Goal: Task Accomplishment & Management: Use online tool/utility

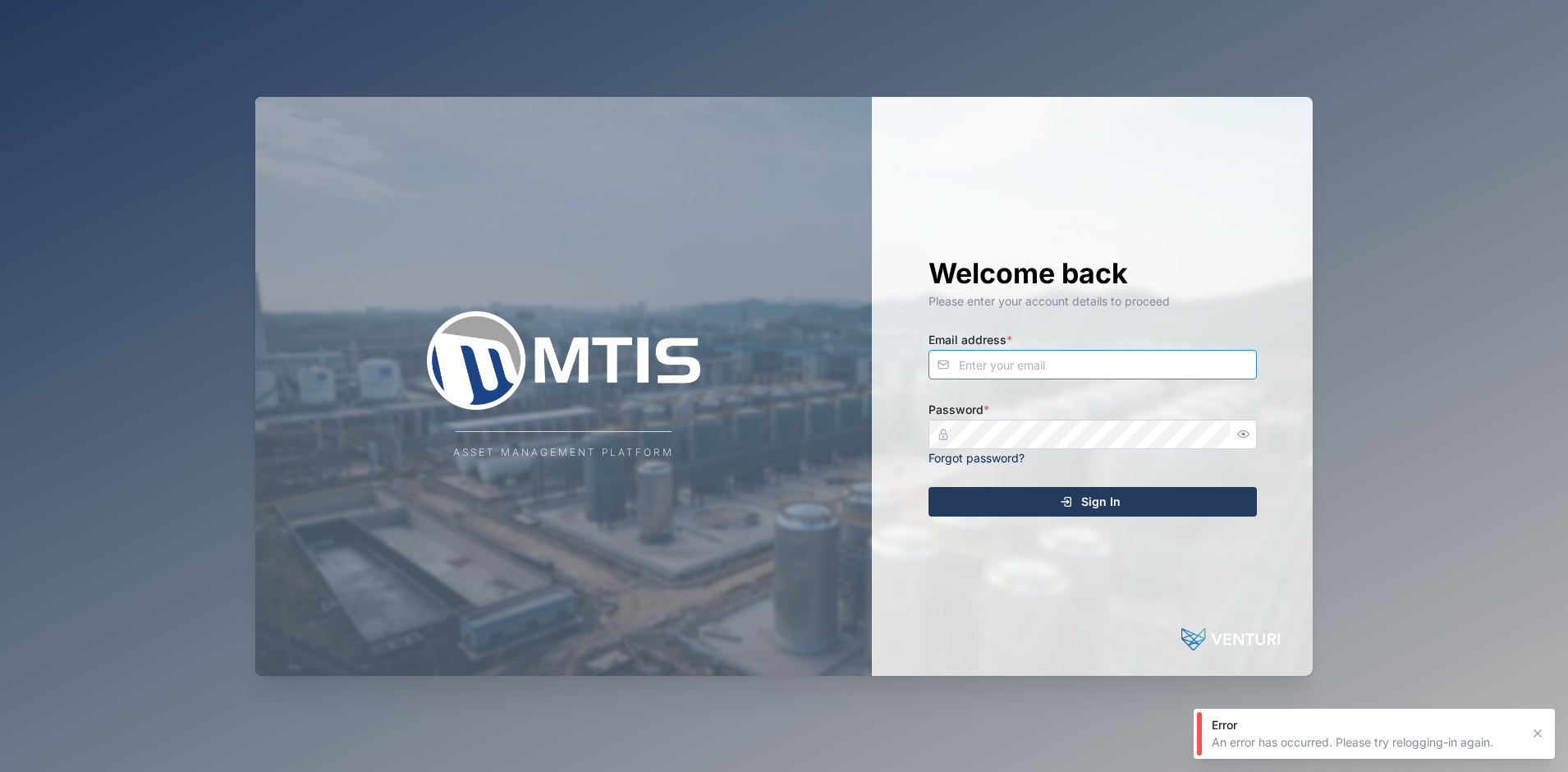
click at [993, 360] on input "Email address *" at bounding box center [1092, 364] width 328 height 30
click at [0, 771] on com-1password-button at bounding box center [0, 772] width 0 height 0
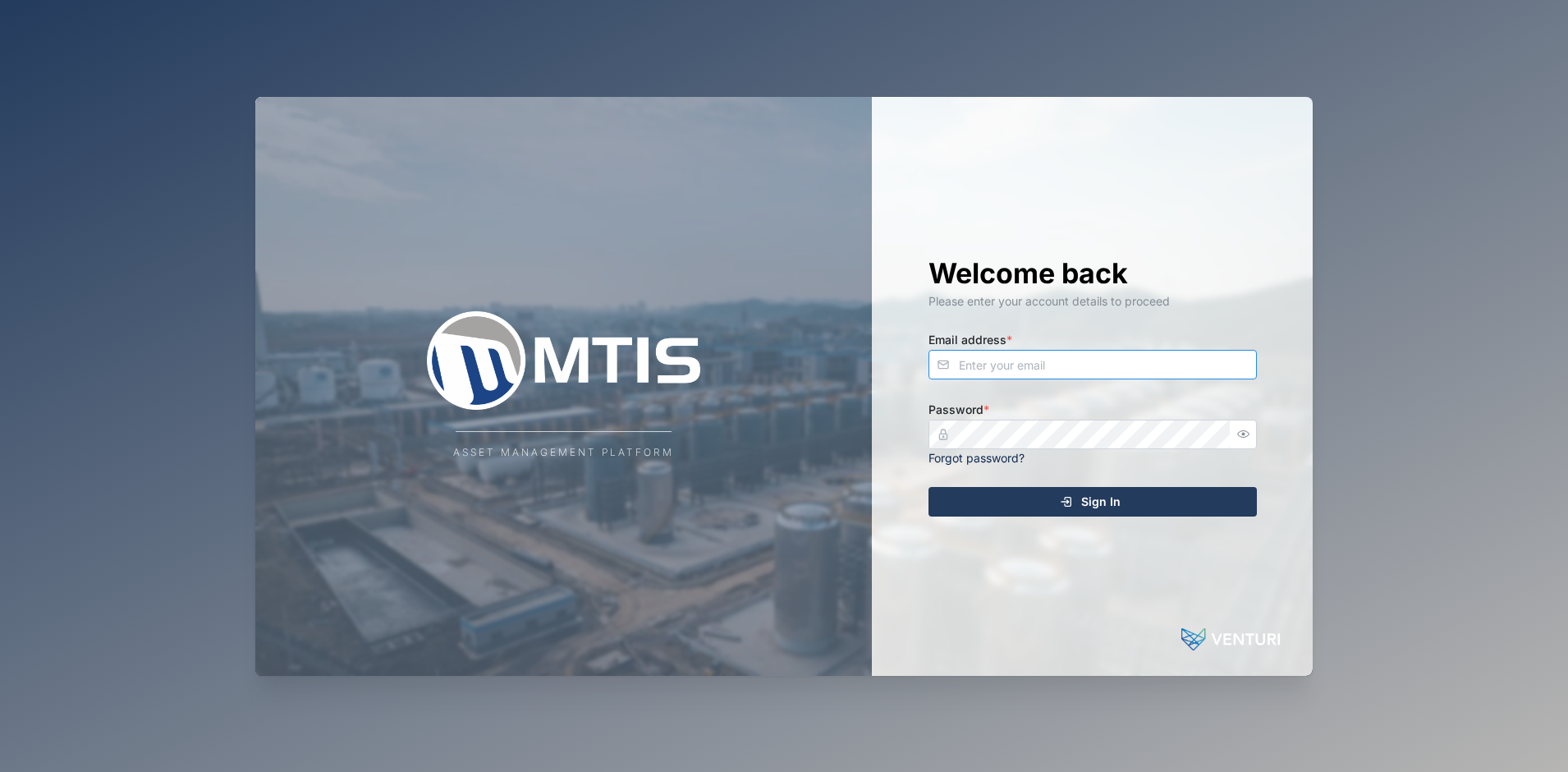
type input "admin@venturi.io"
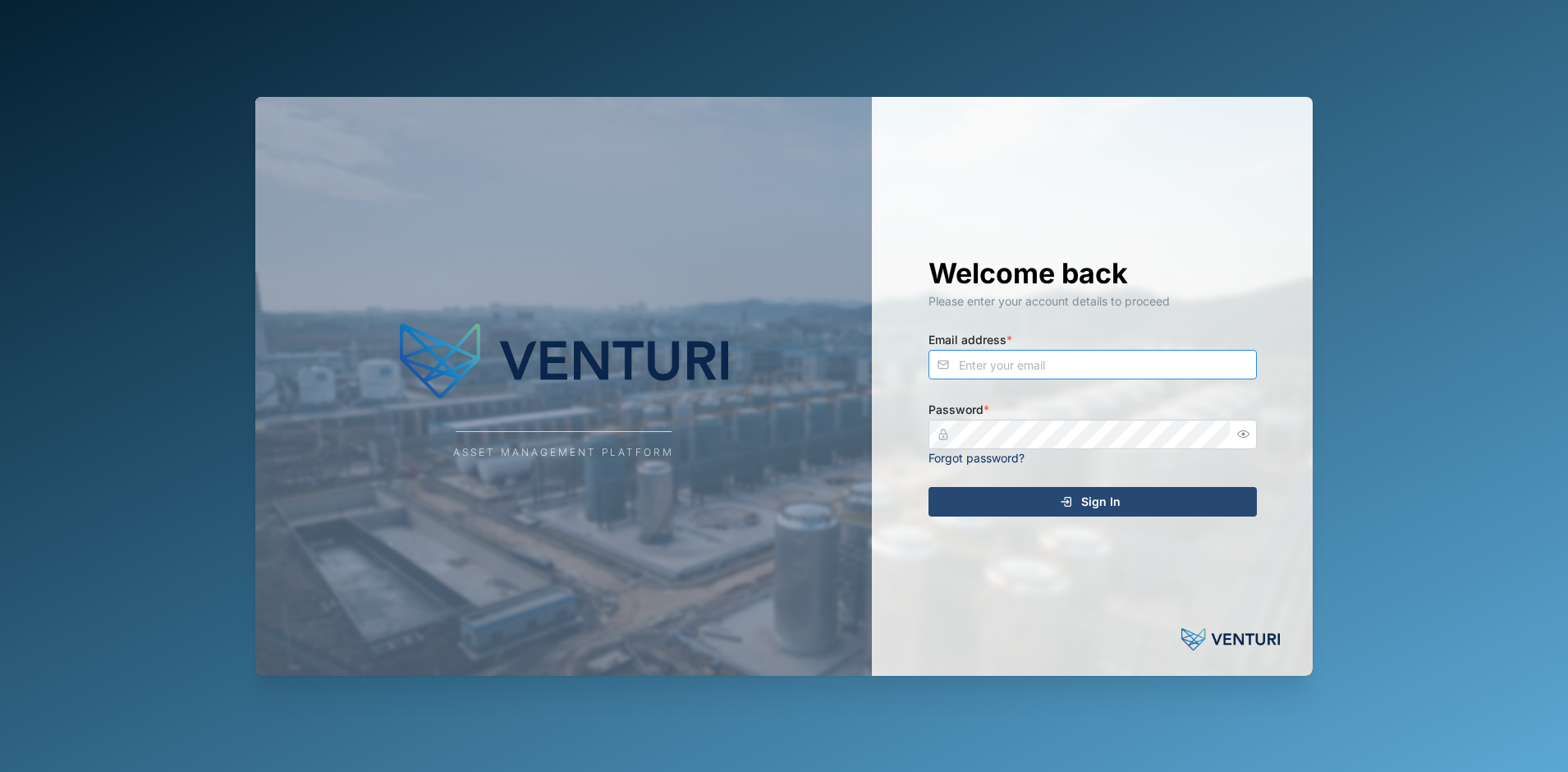
click at [1075, 355] on input "Email address *" at bounding box center [1092, 364] width 328 height 30
type input "liam.howard@venturi.io"
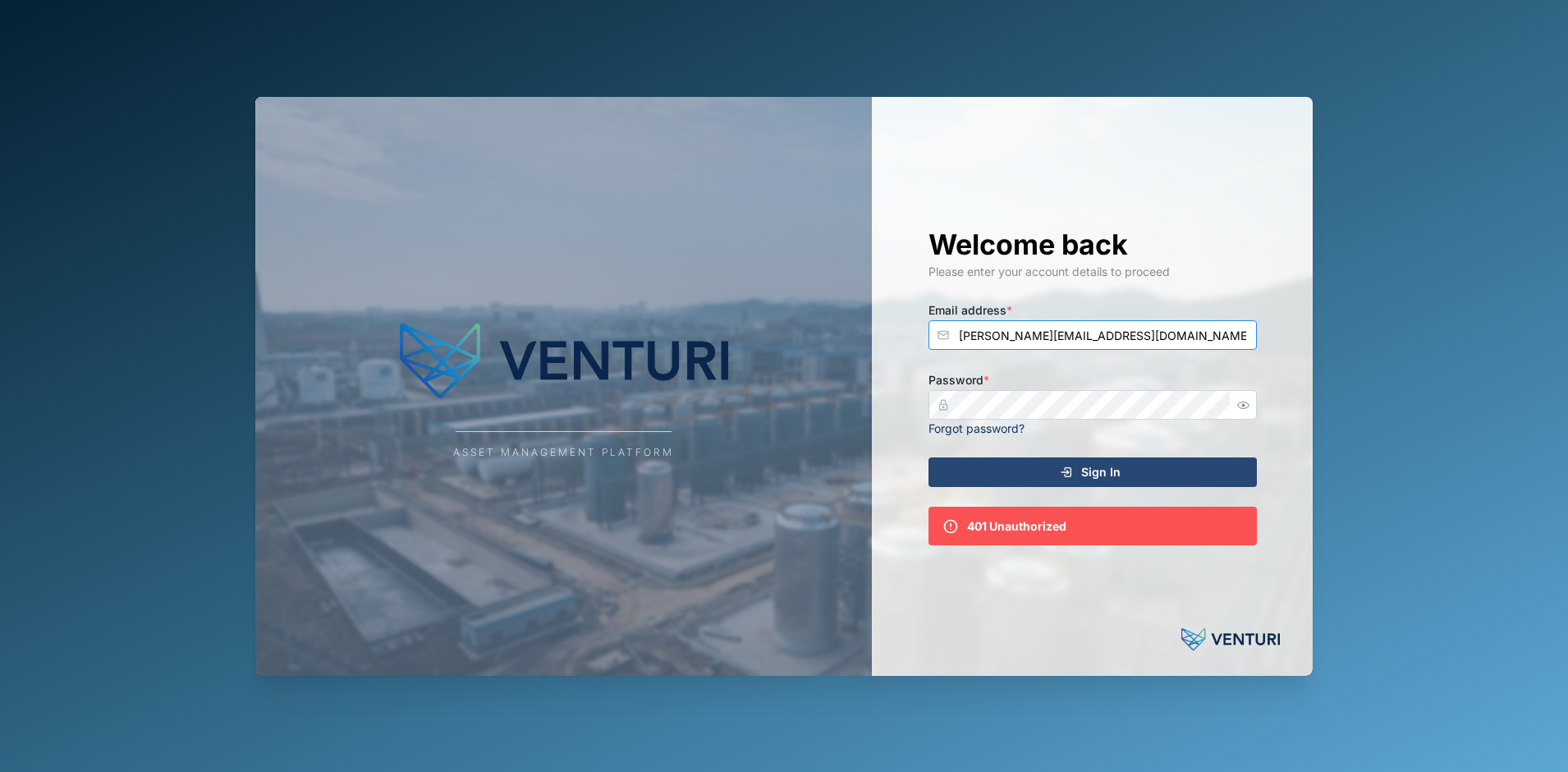
drag, startPoint x: 1030, startPoint y: 340, endPoint x: 622, endPoint y: 285, distance: 411.7
click at [612, 282] on div "Asset Management Platform Welcome back Please enter your account details to pro…" at bounding box center [784, 386] width 1057 height 579
type input "admin@venturi.io"
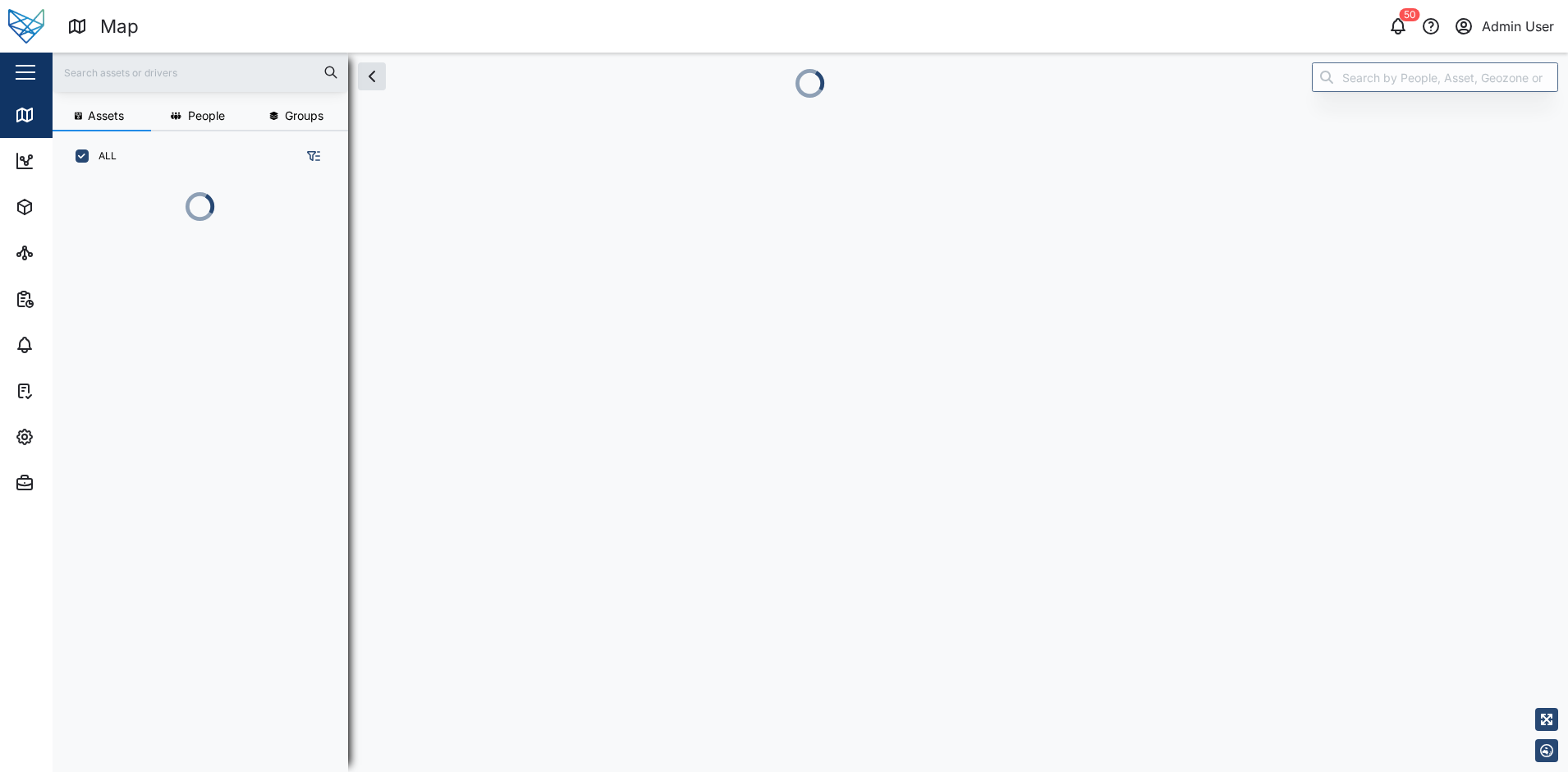
scroll to position [13, 13]
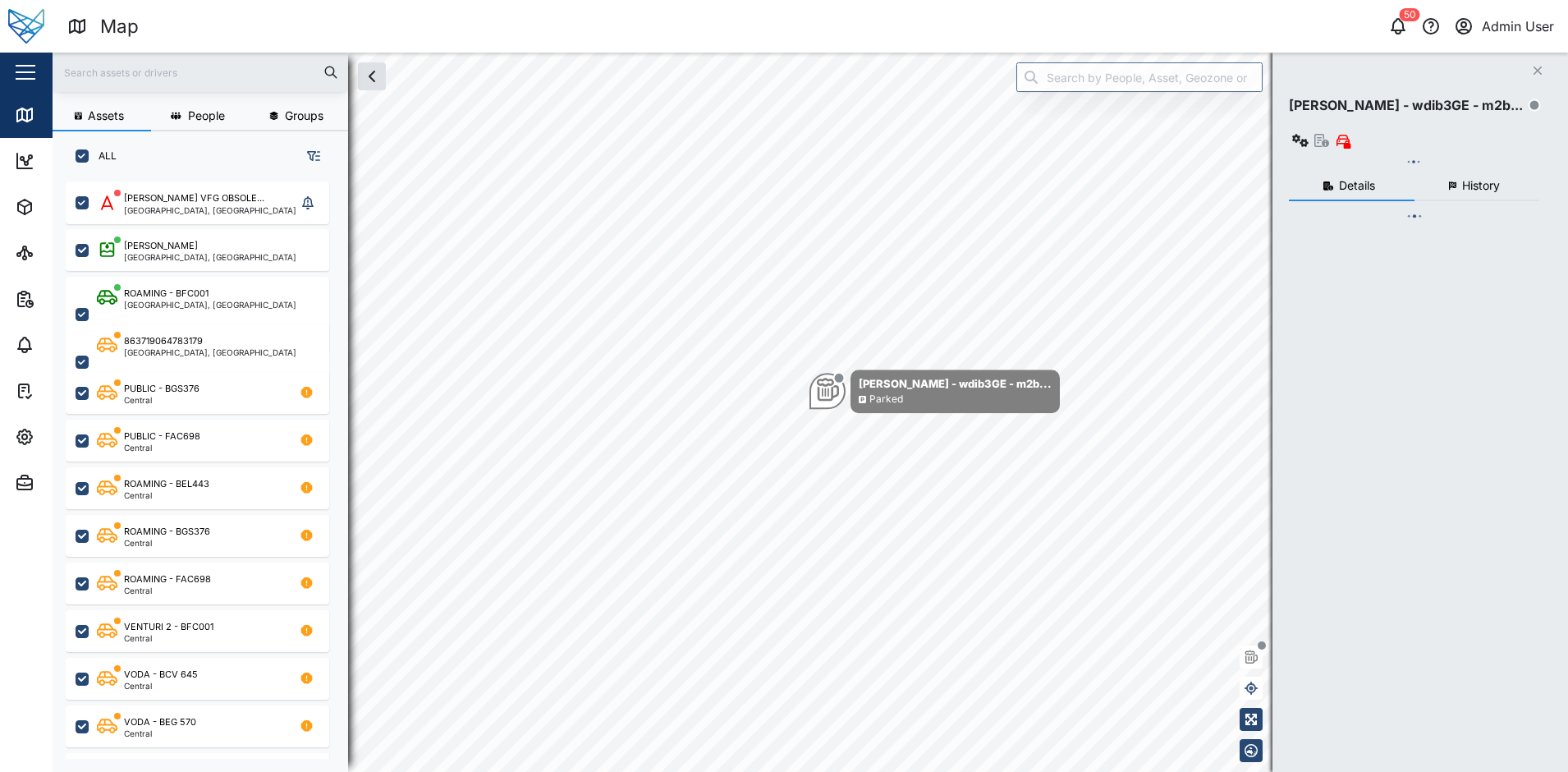
checkbox input "true"
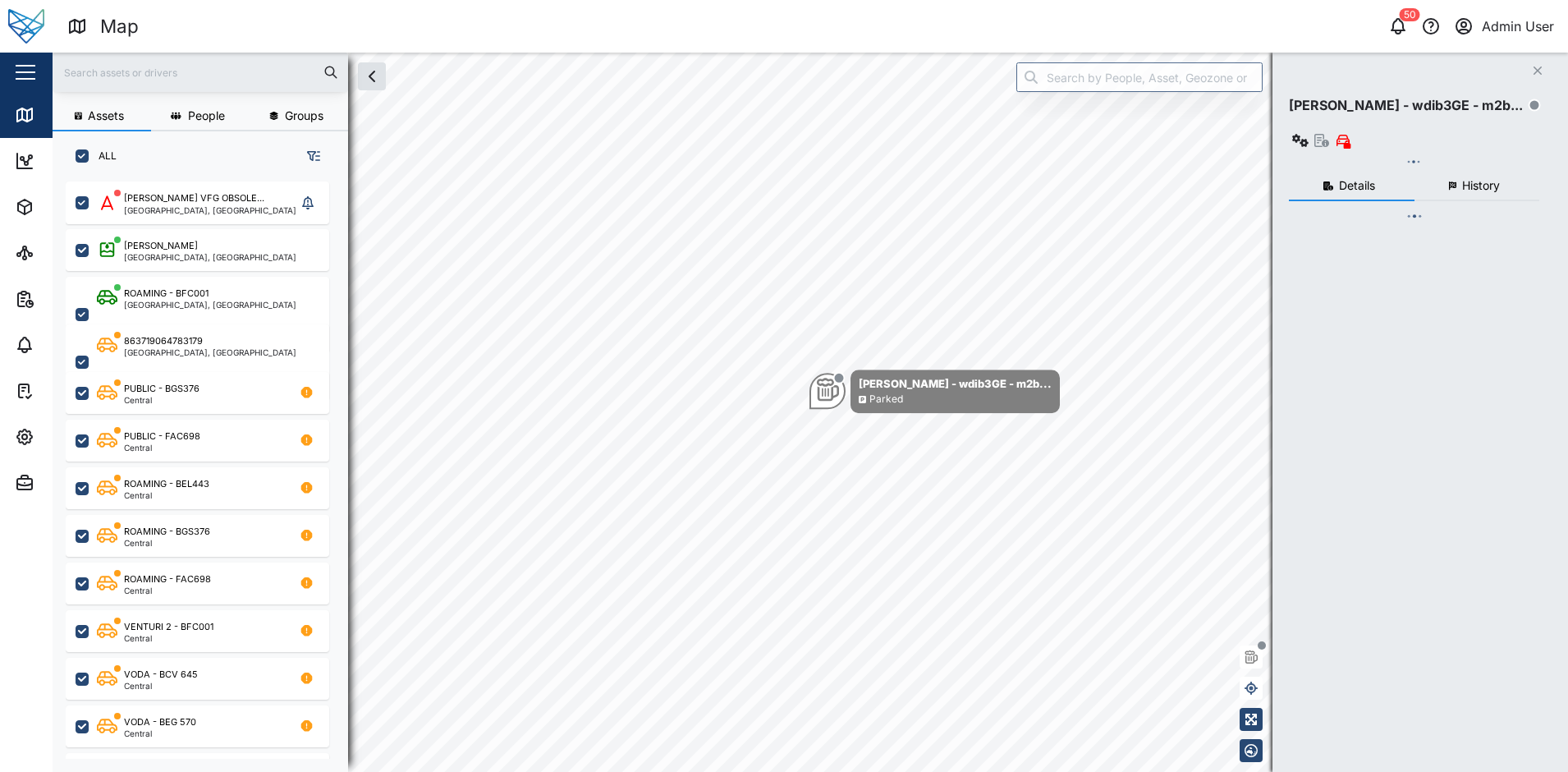
checkbox input "true"
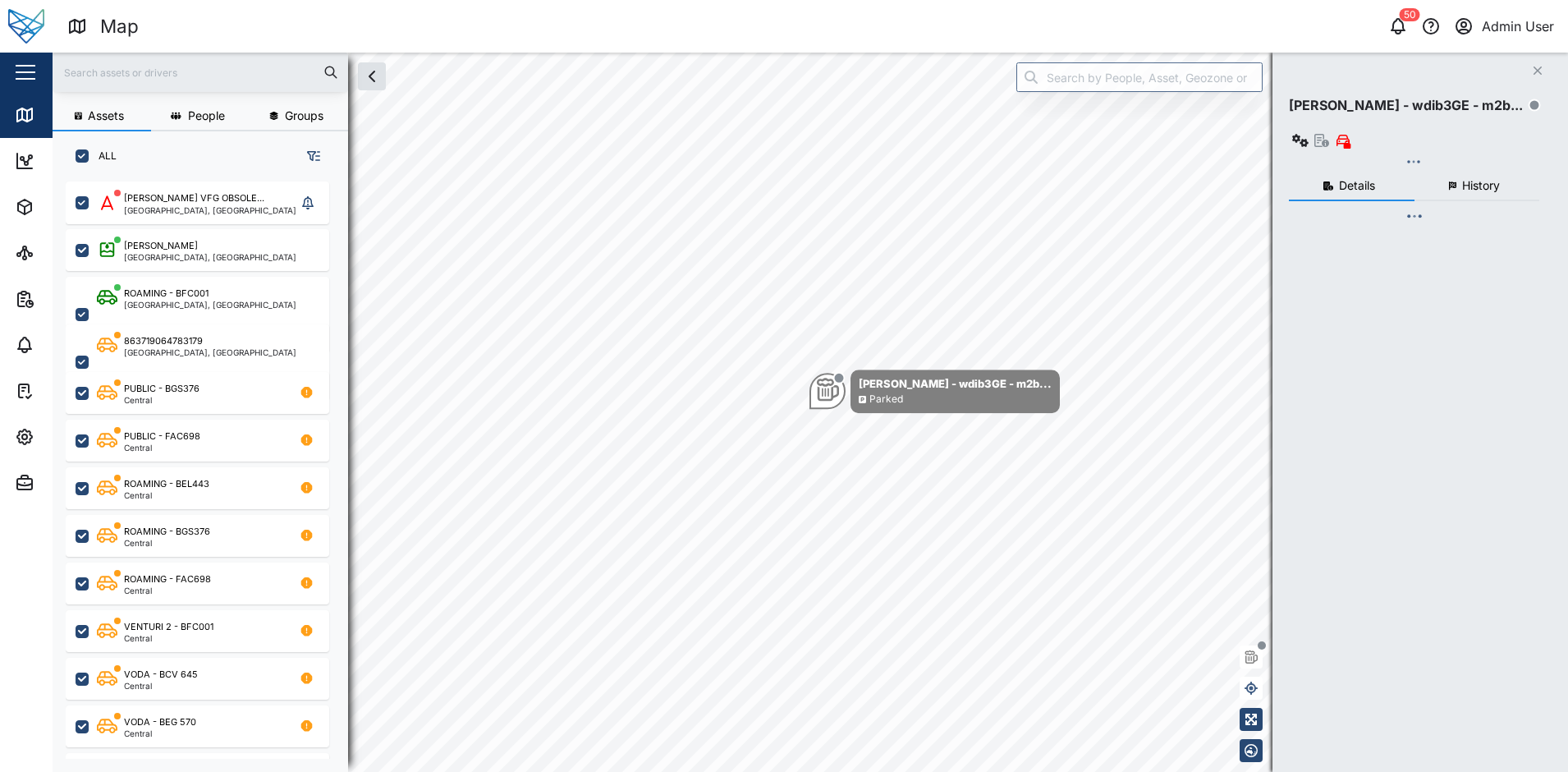
checkbox input "true"
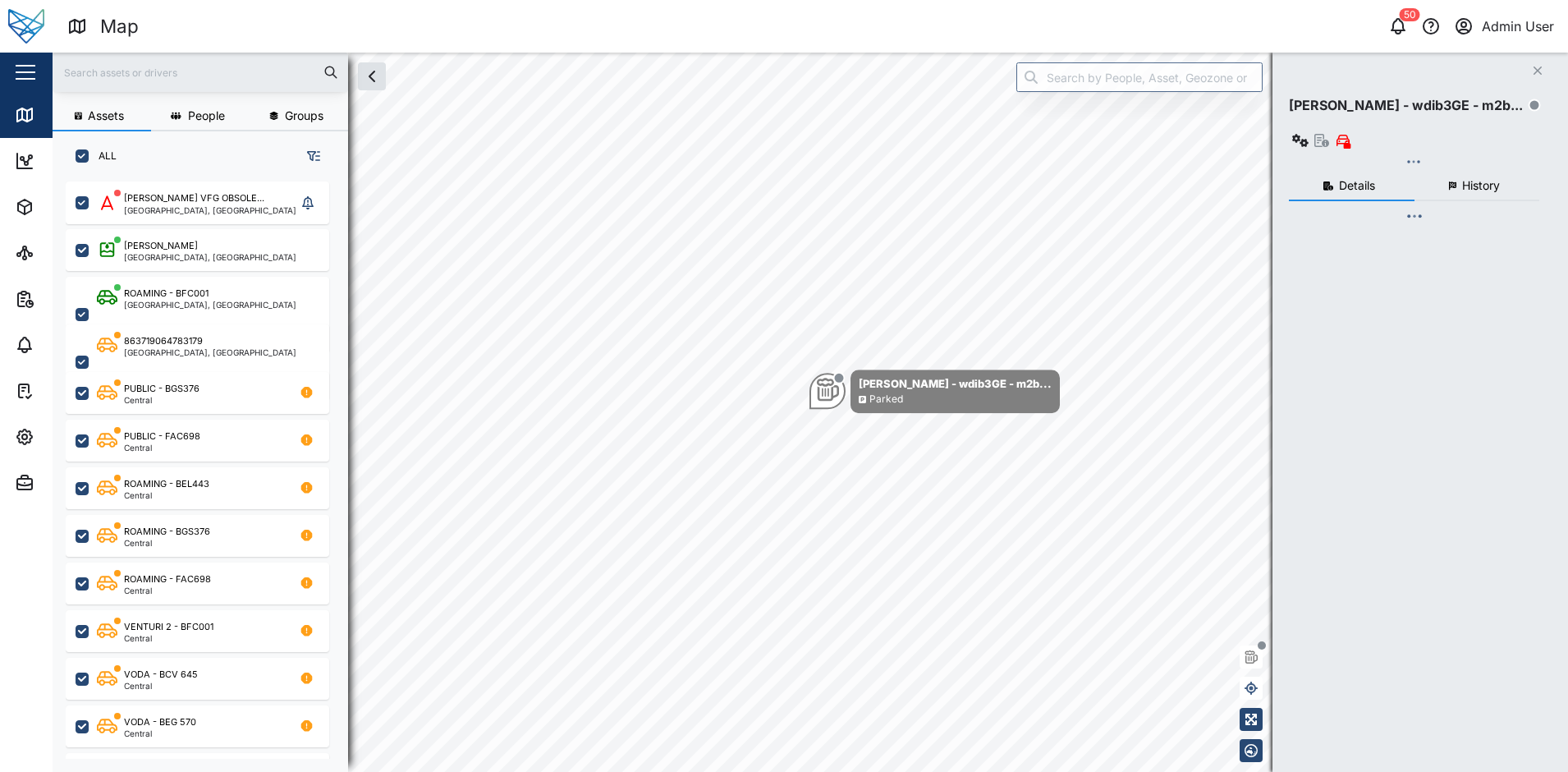
checkbox input "true"
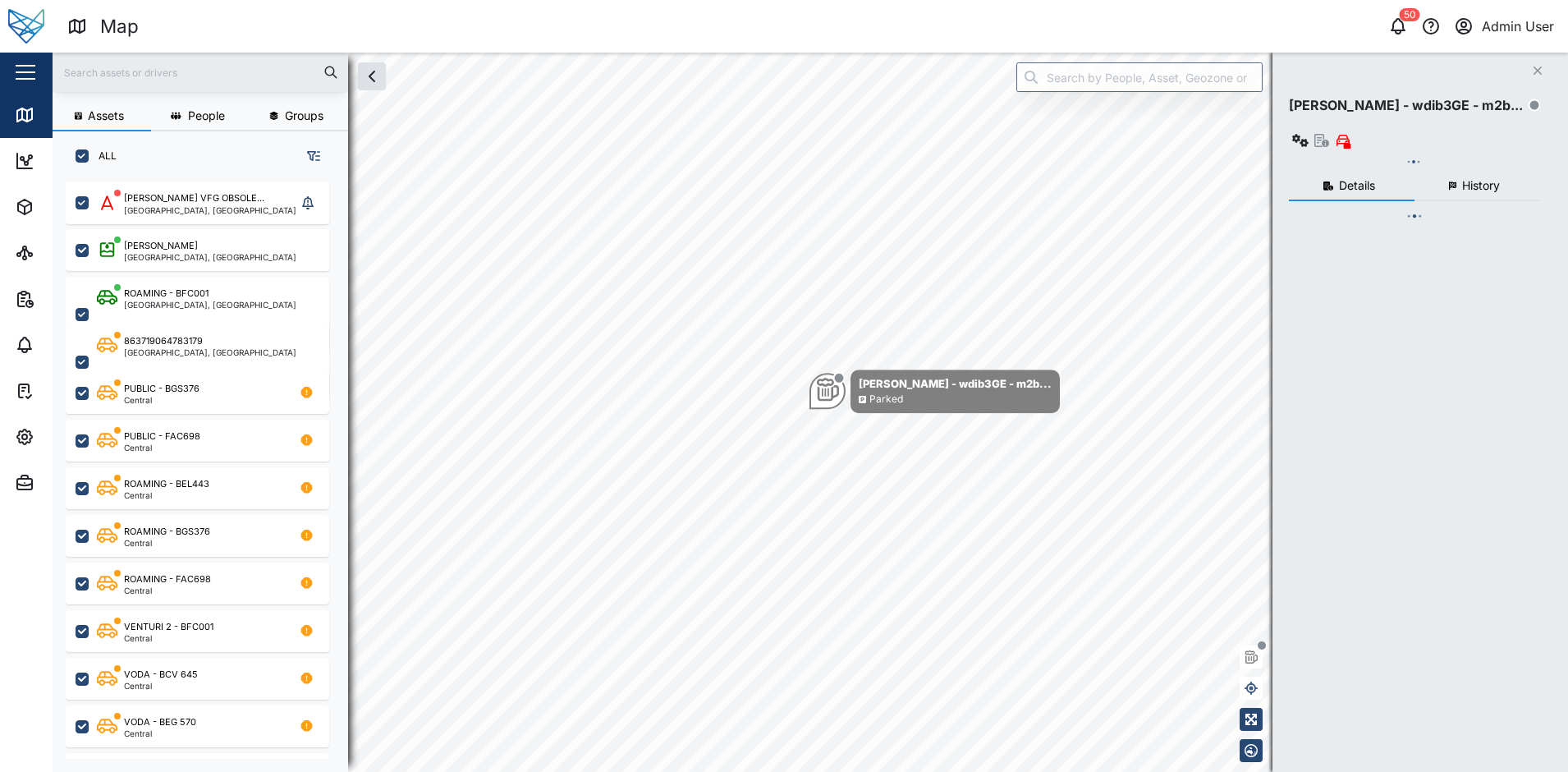
checkbox input "true"
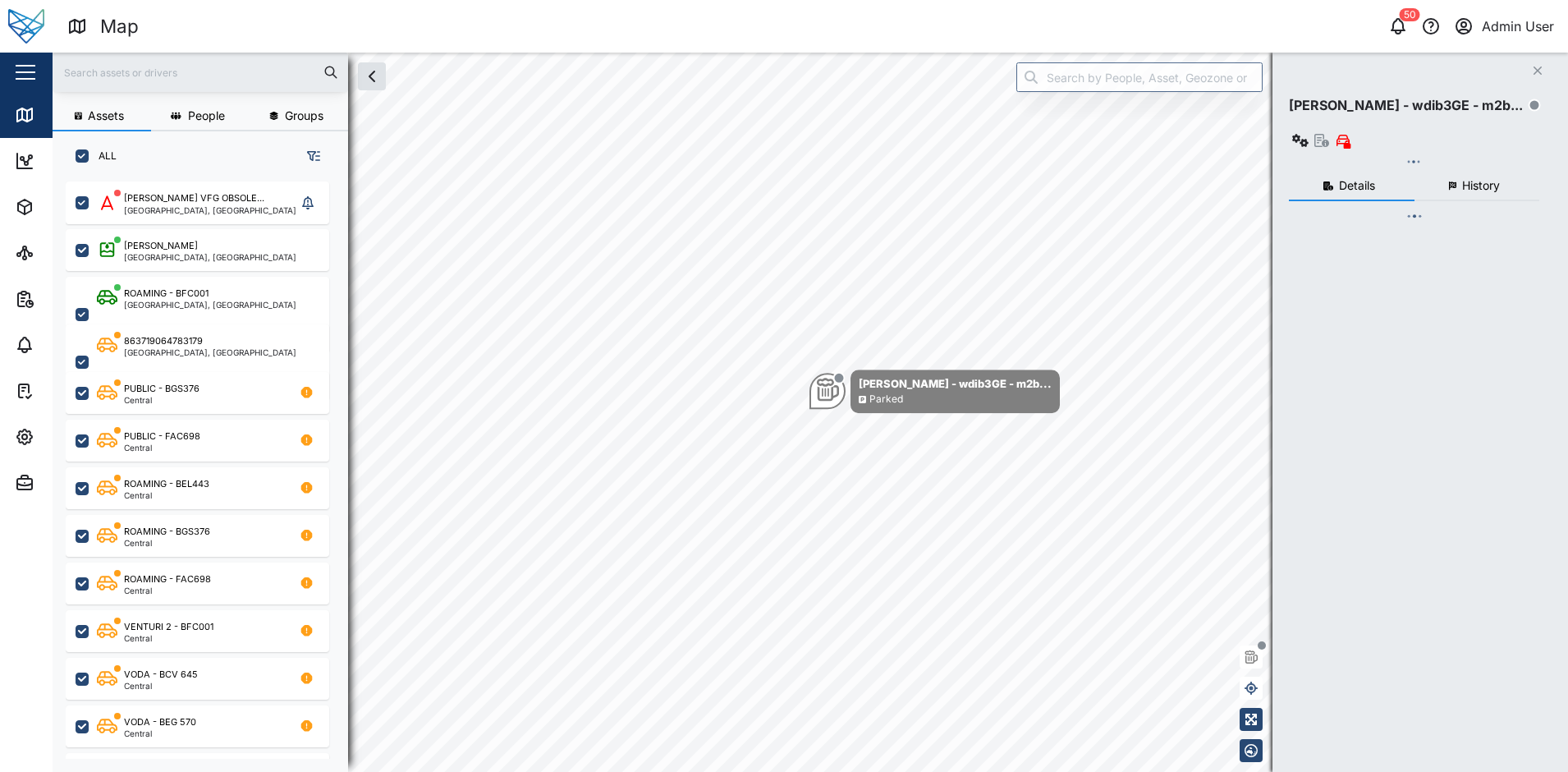
checkbox input "true"
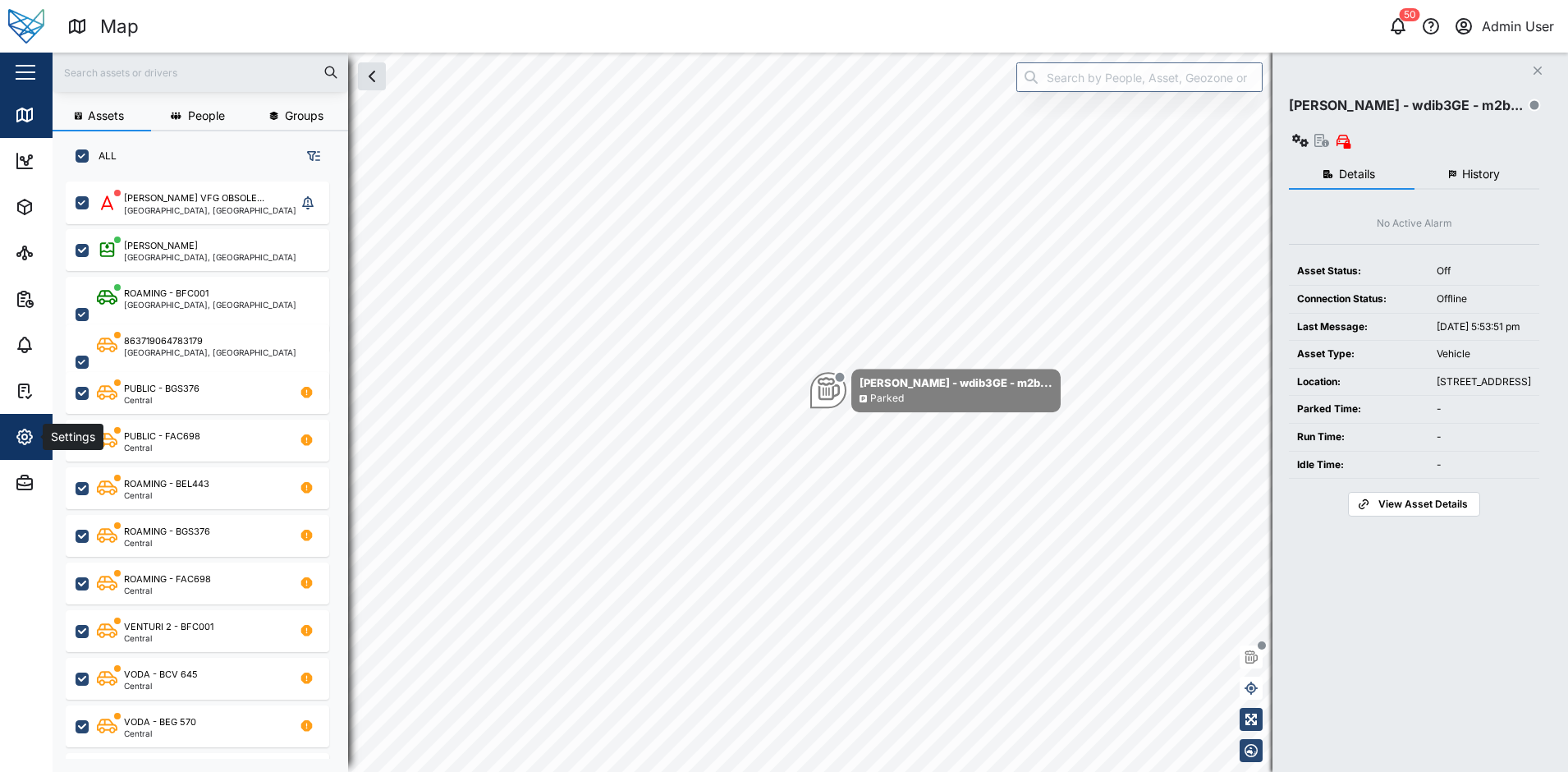
click at [25, 448] on span "Settings" at bounding box center [90, 437] width 149 height 46
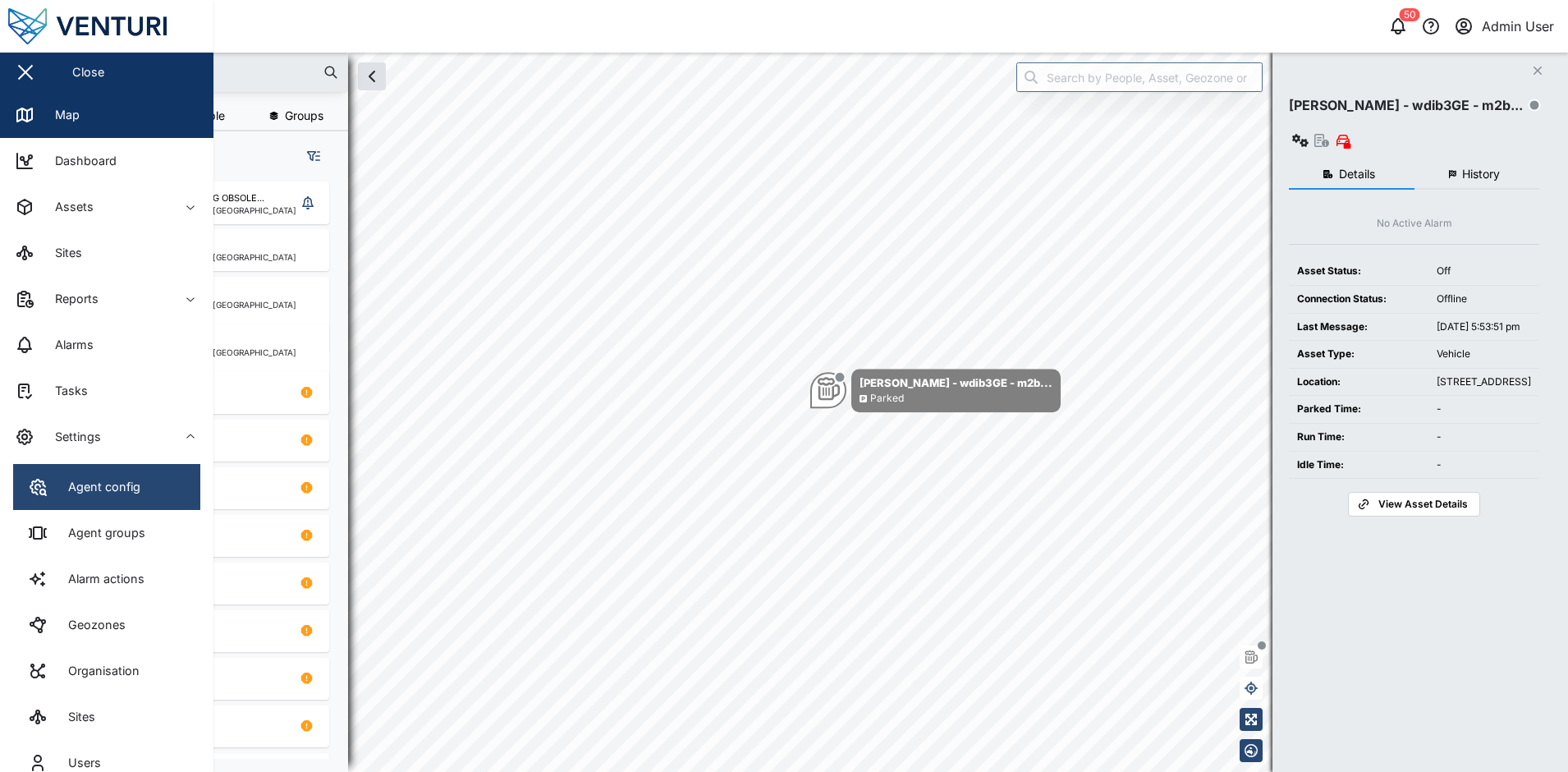
click at [78, 476] on link "Agent config" at bounding box center [106, 487] width 187 height 46
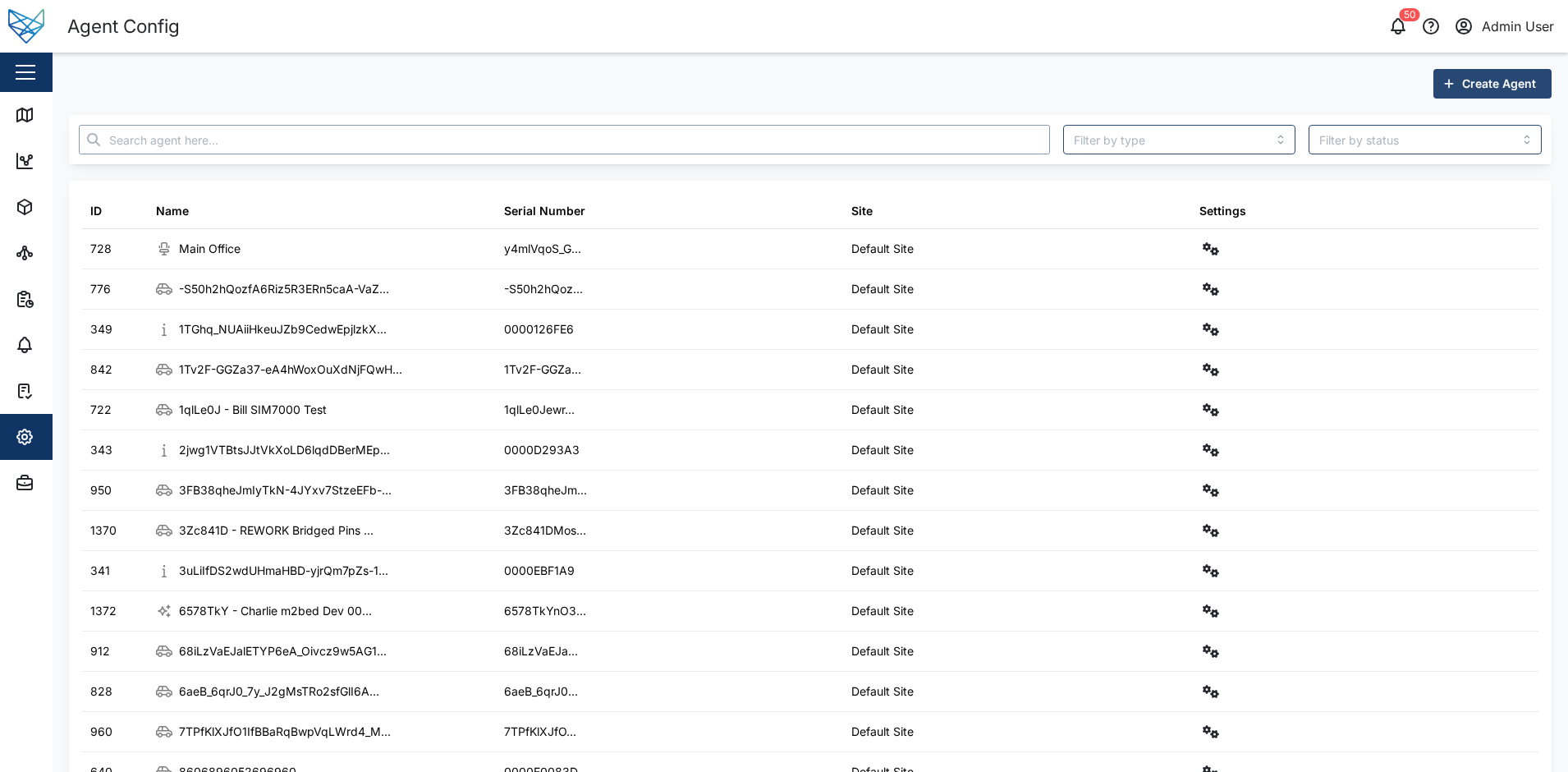
click at [196, 138] on input "text" at bounding box center [565, 140] width 971 height 30
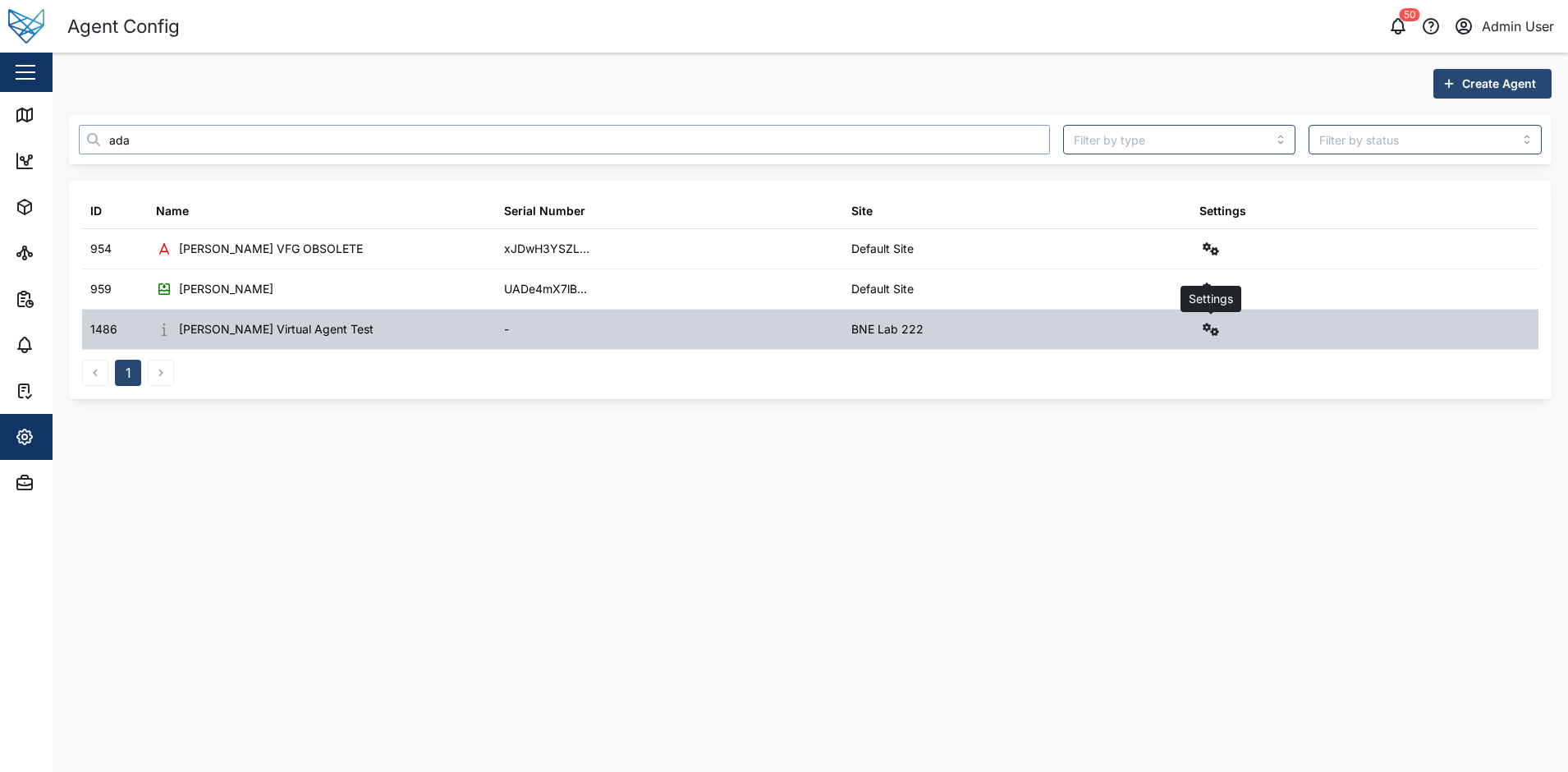
type input "ada"
click at [1217, 332] on icon "button" at bounding box center [1211, 328] width 17 height 13
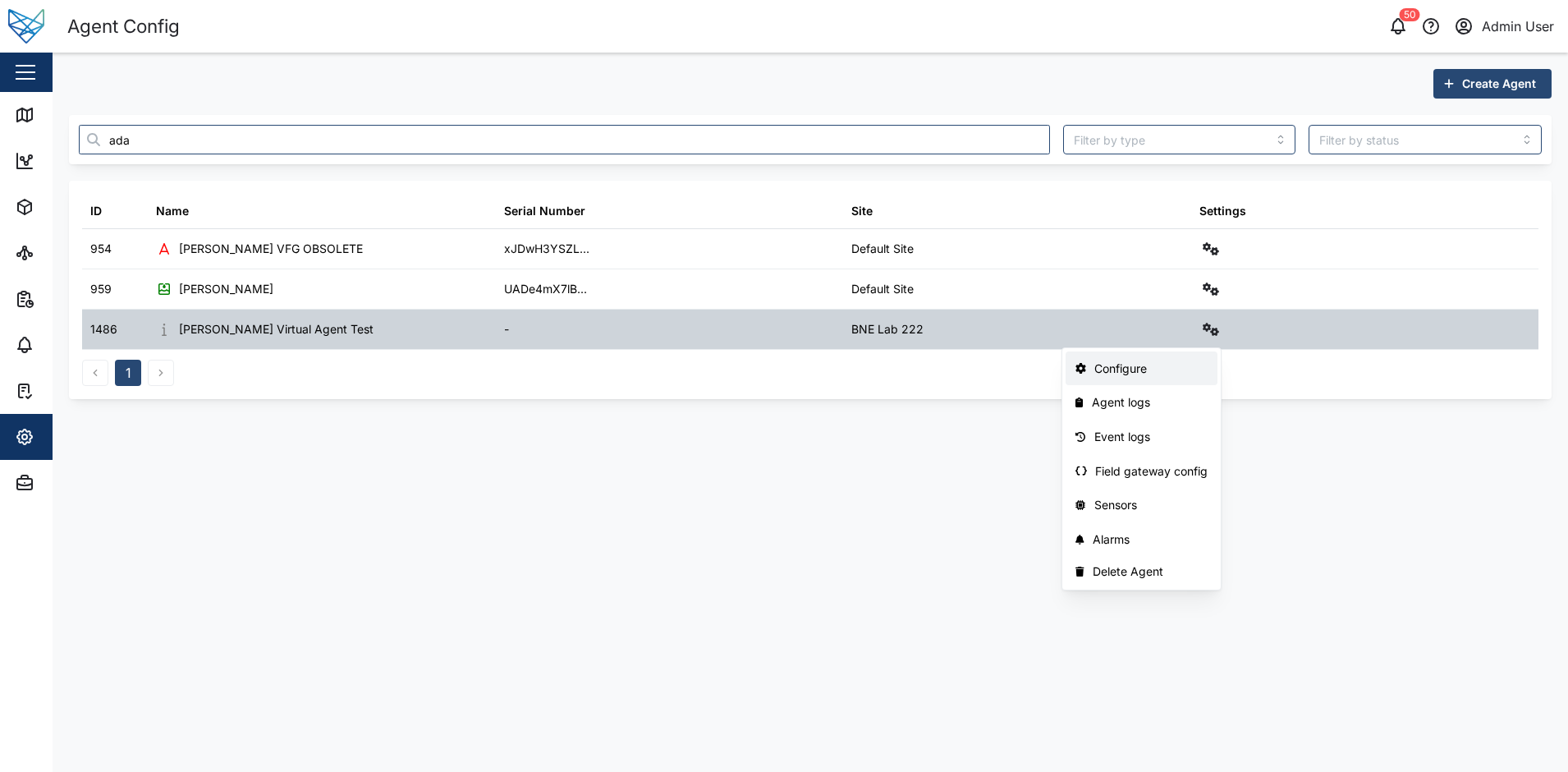
click at [1150, 372] on div "Configure" at bounding box center [1151, 369] width 114 height 18
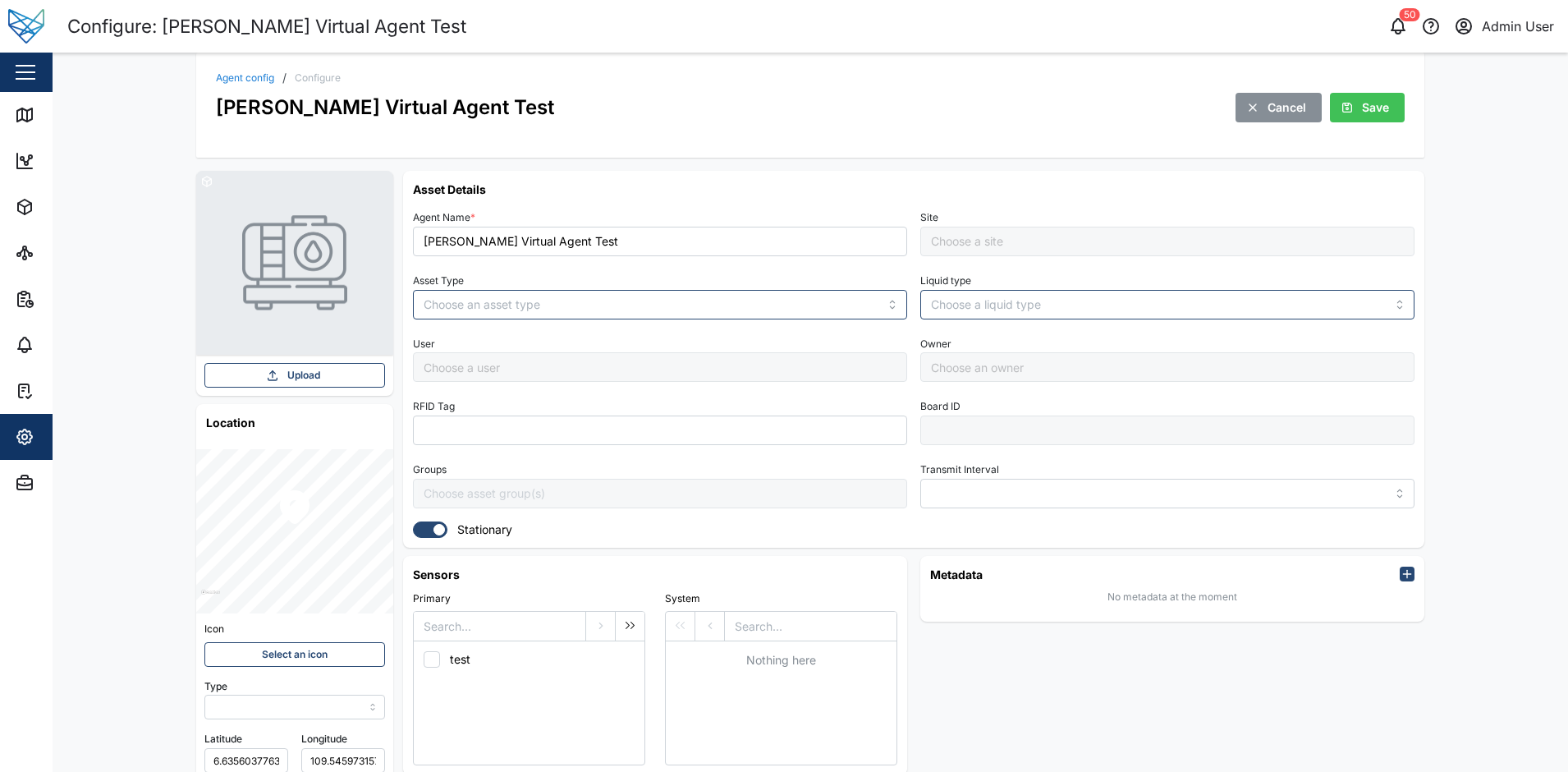
type input "MANUAL"
type input "TANK"
type input "5 minutes"
type input "BNE Lab 222"
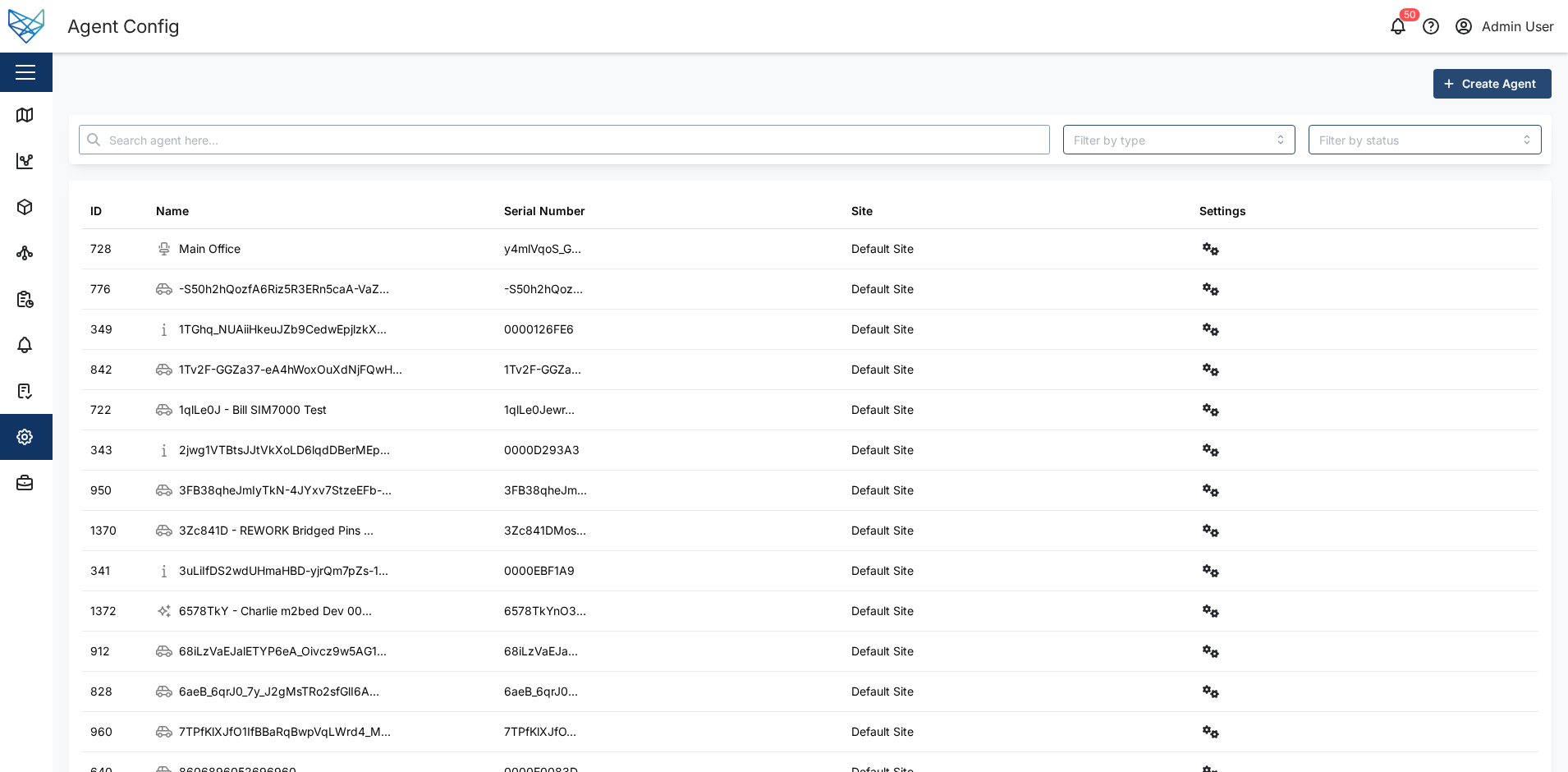
click at [716, 134] on input "text" at bounding box center [565, 140] width 971 height 30
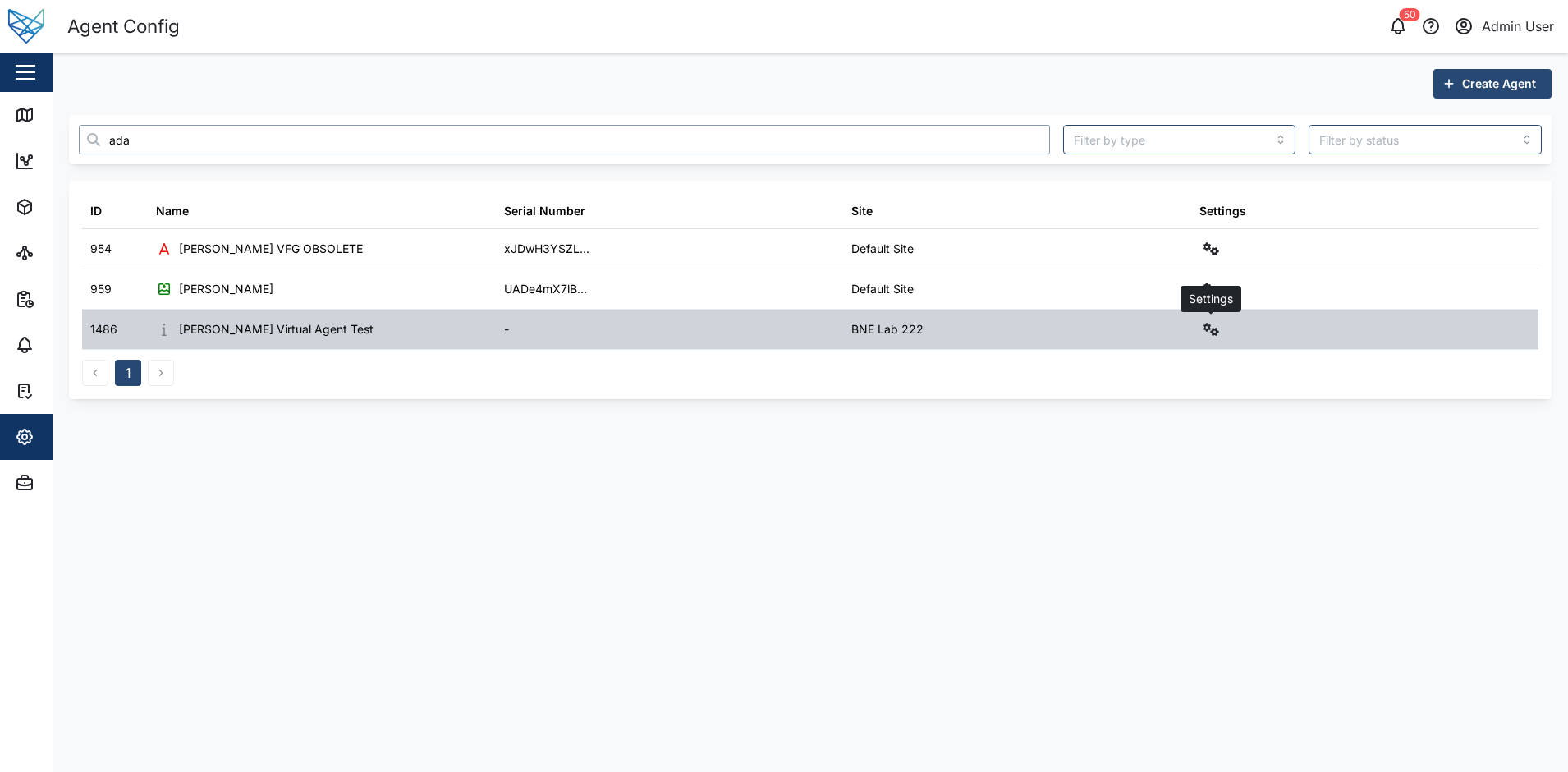
type input "ada"
click at [1207, 328] on icon "button" at bounding box center [1211, 328] width 17 height 13
click at [1169, 511] on div "Sensors" at bounding box center [1151, 505] width 114 height 18
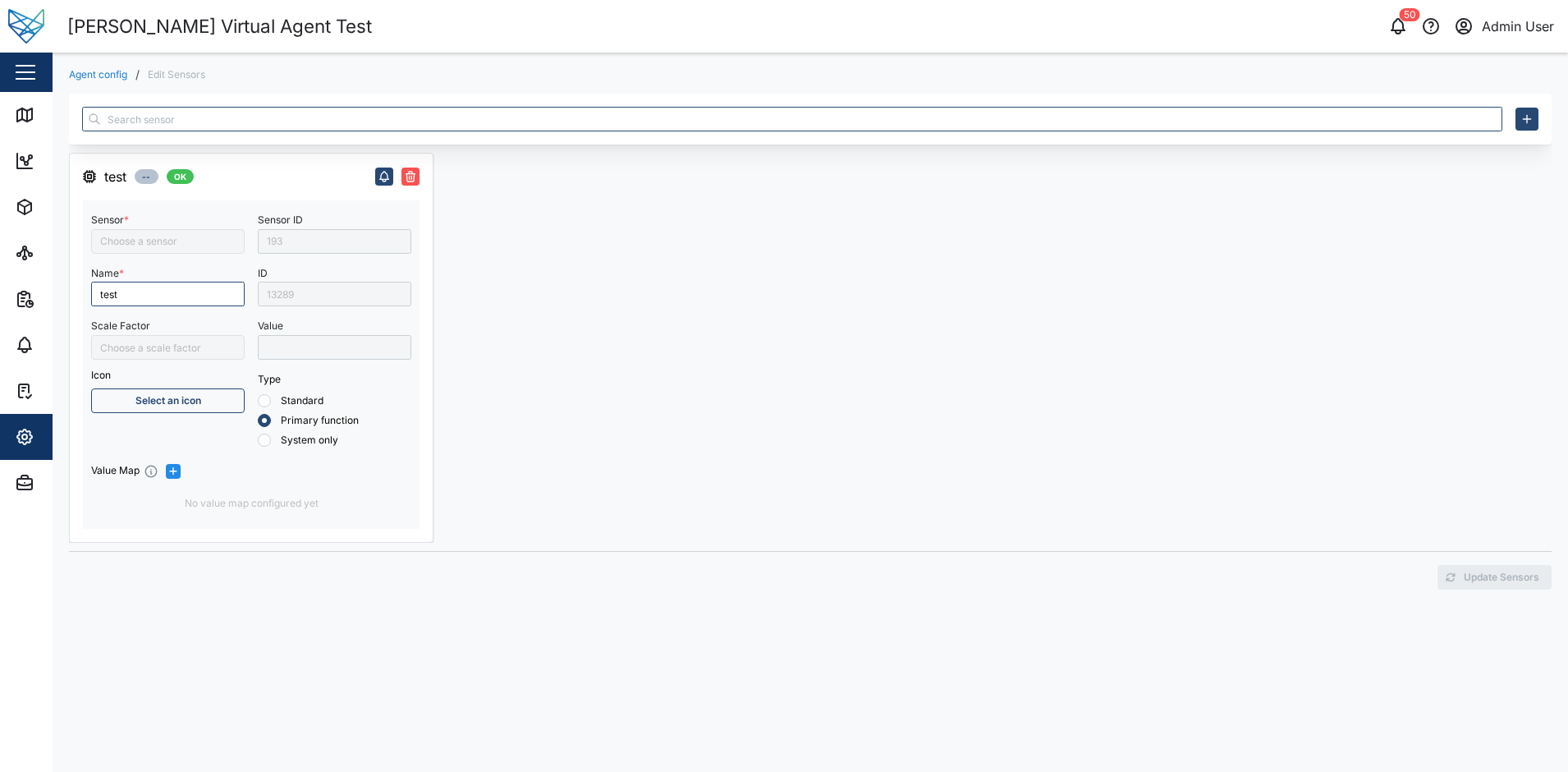
type input "Active Energy Line 2"
click at [1521, 122] on icon "button" at bounding box center [1527, 119] width 13 height 13
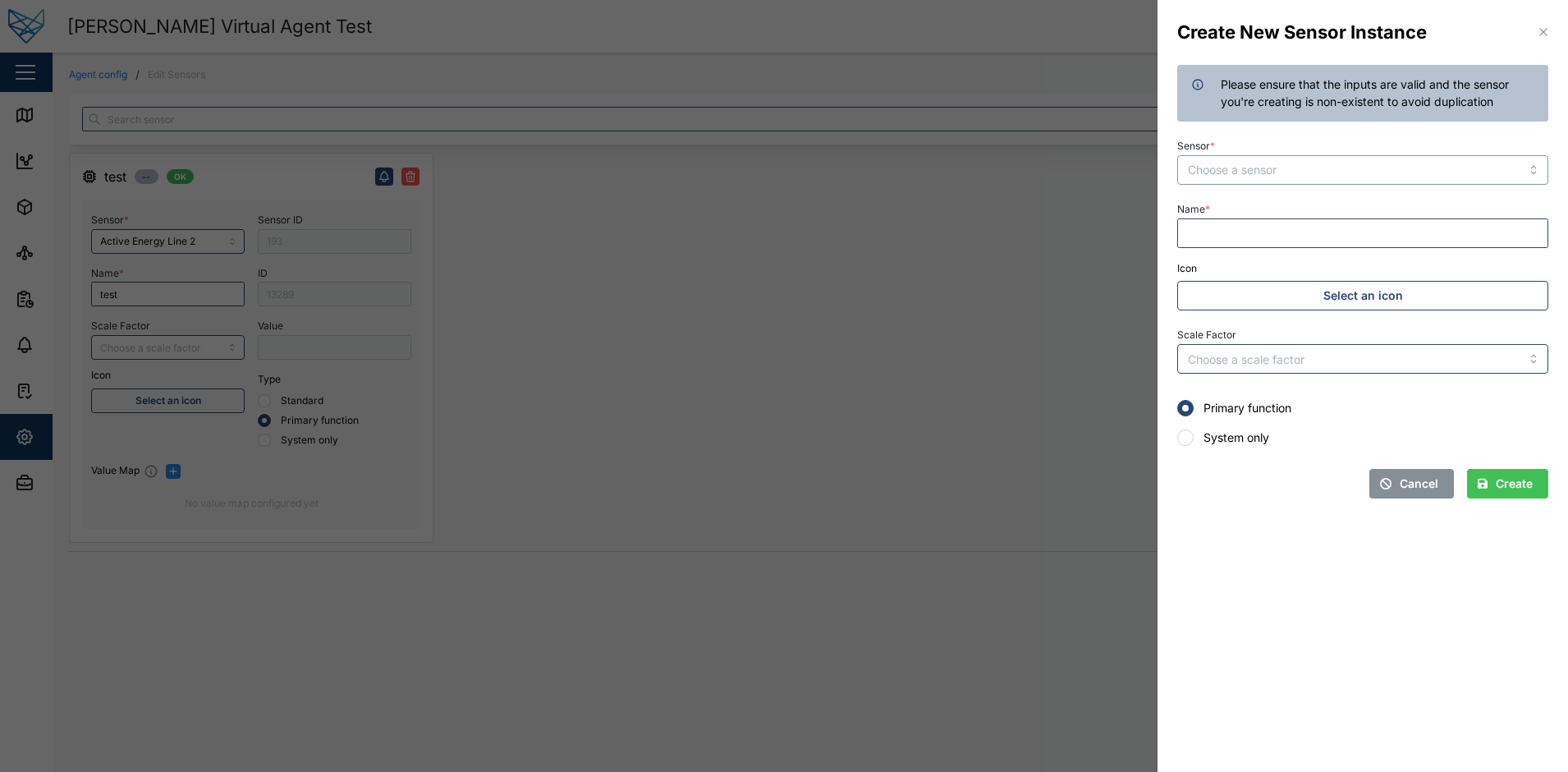
click at [1463, 165] on input "Sensor *" at bounding box center [1363, 170] width 371 height 30
type input "f"
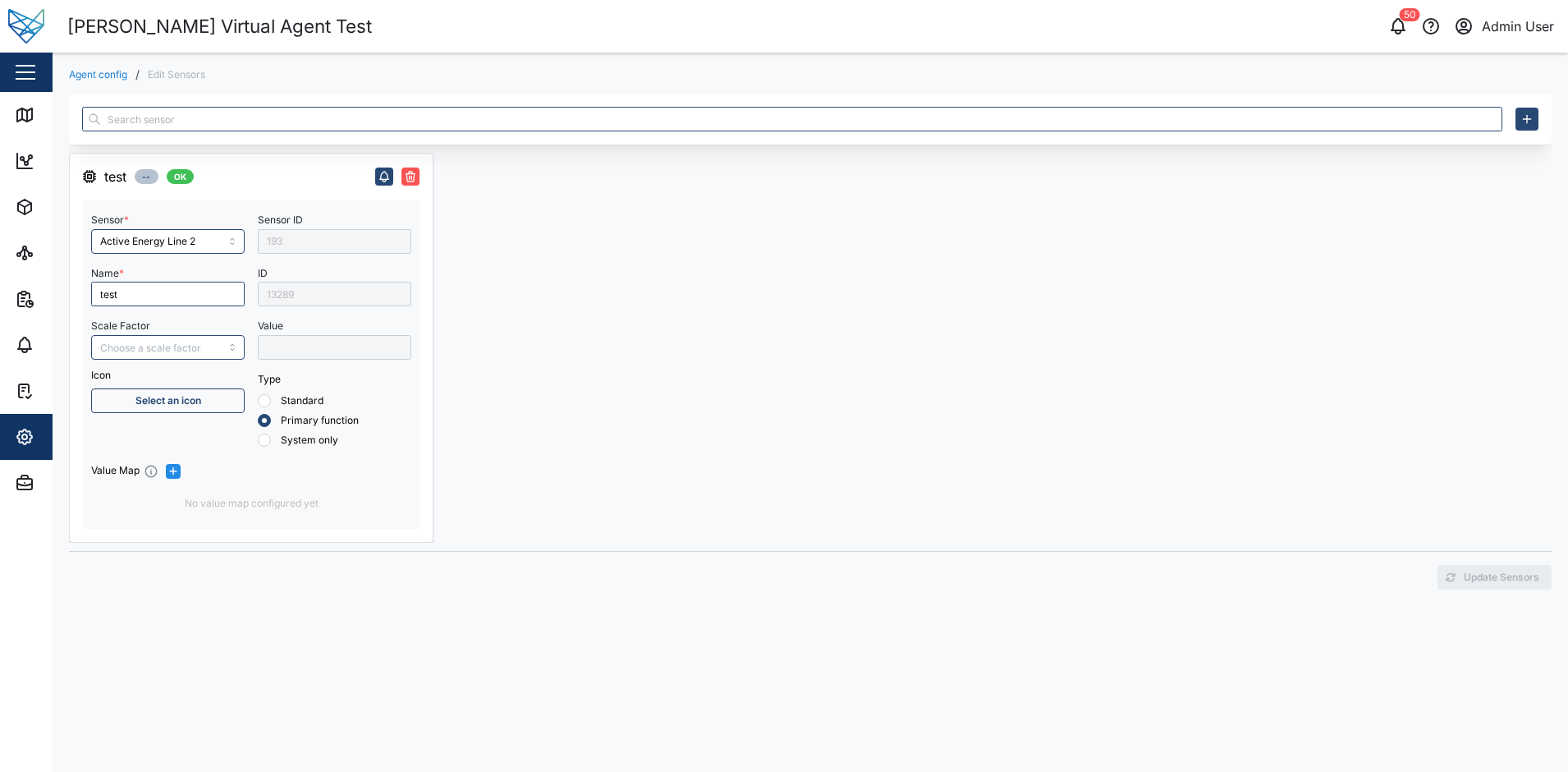
drag, startPoint x: 586, startPoint y: 359, endPoint x: 528, endPoint y: 343, distance: 60.2
click at [578, 357] on div at bounding box center [623, 348] width 364 height 390
click at [334, 297] on div "13289" at bounding box center [334, 294] width 154 height 25
click at [336, 293] on div "13289" at bounding box center [334, 294] width 154 height 25
click at [337, 290] on div "13289" at bounding box center [334, 294] width 154 height 25
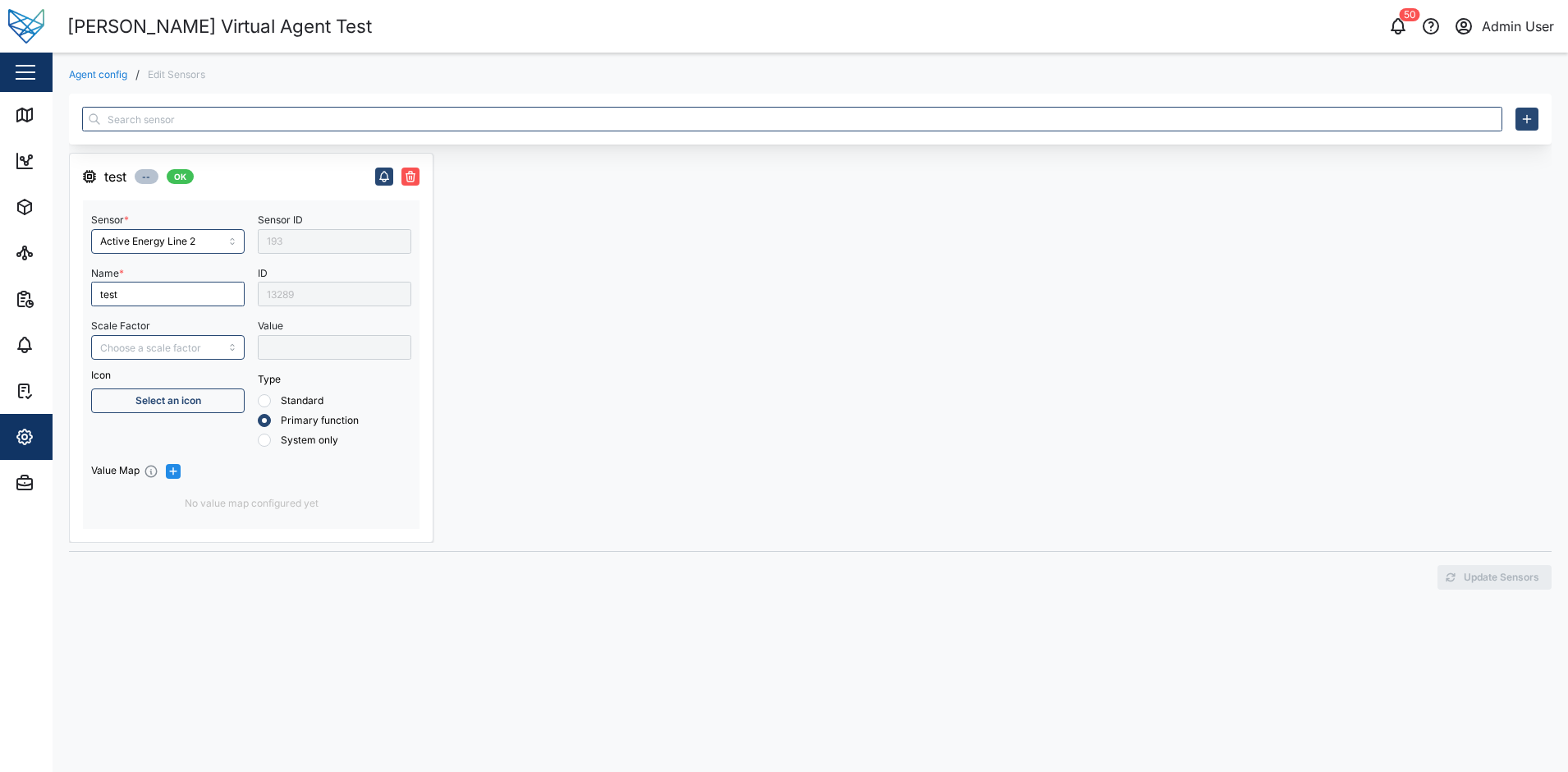
click at [337, 290] on div "13289" at bounding box center [334, 294] width 154 height 25
click at [15, 436] on icon "button" at bounding box center [25, 437] width 19 height 19
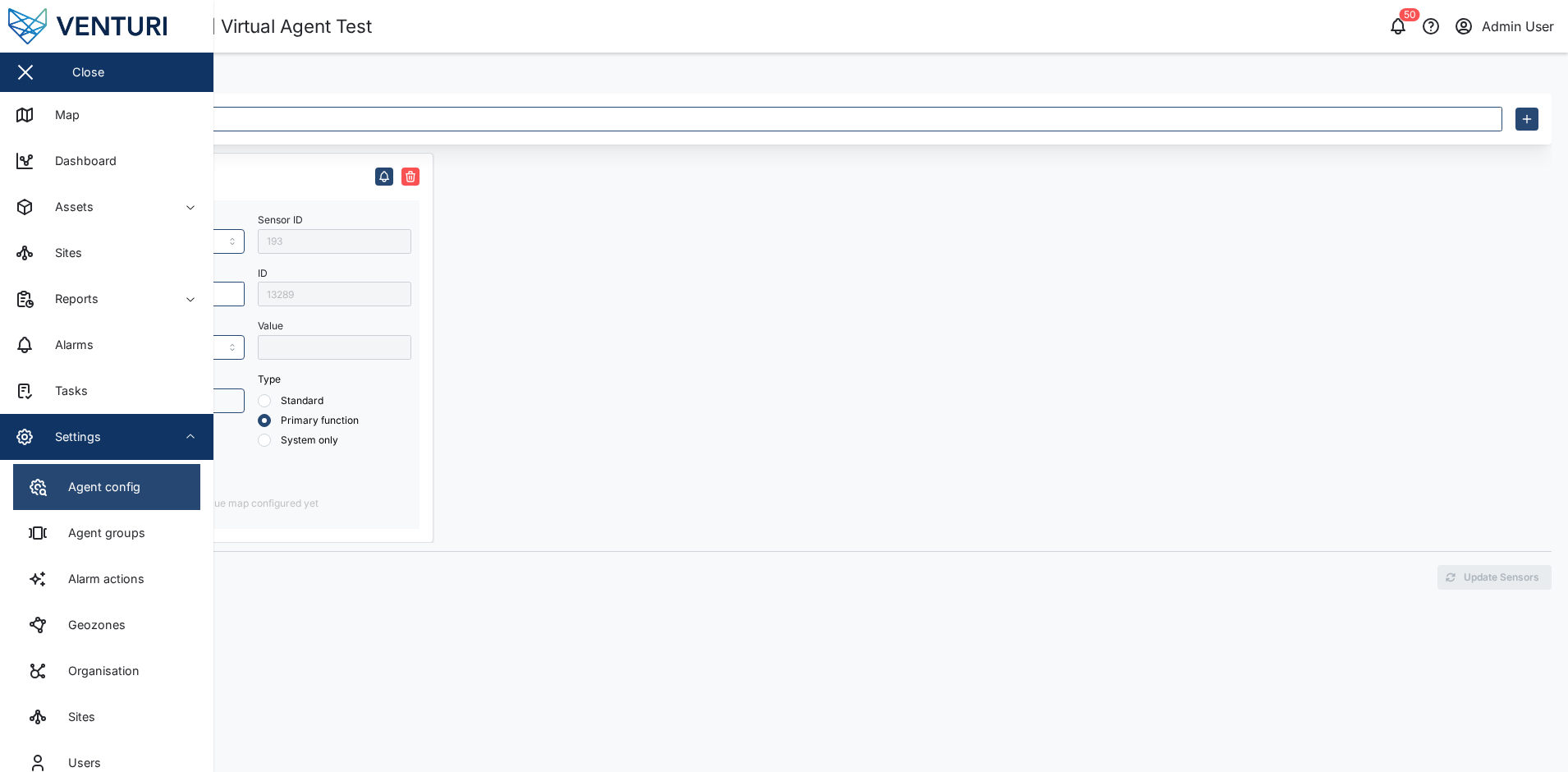
click at [68, 475] on link "Agent config" at bounding box center [106, 487] width 187 height 46
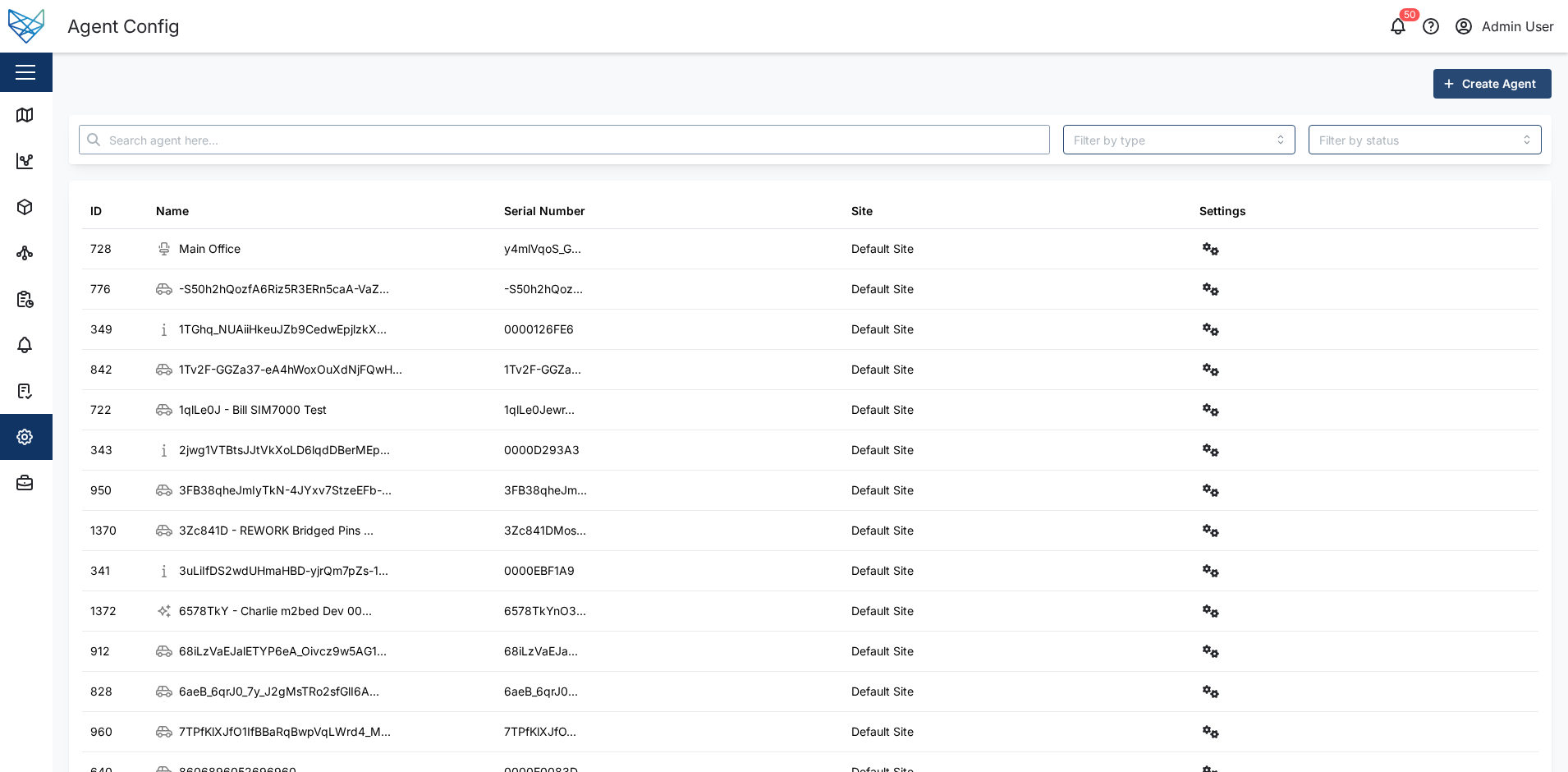
click at [265, 133] on input "text" at bounding box center [565, 140] width 971 height 30
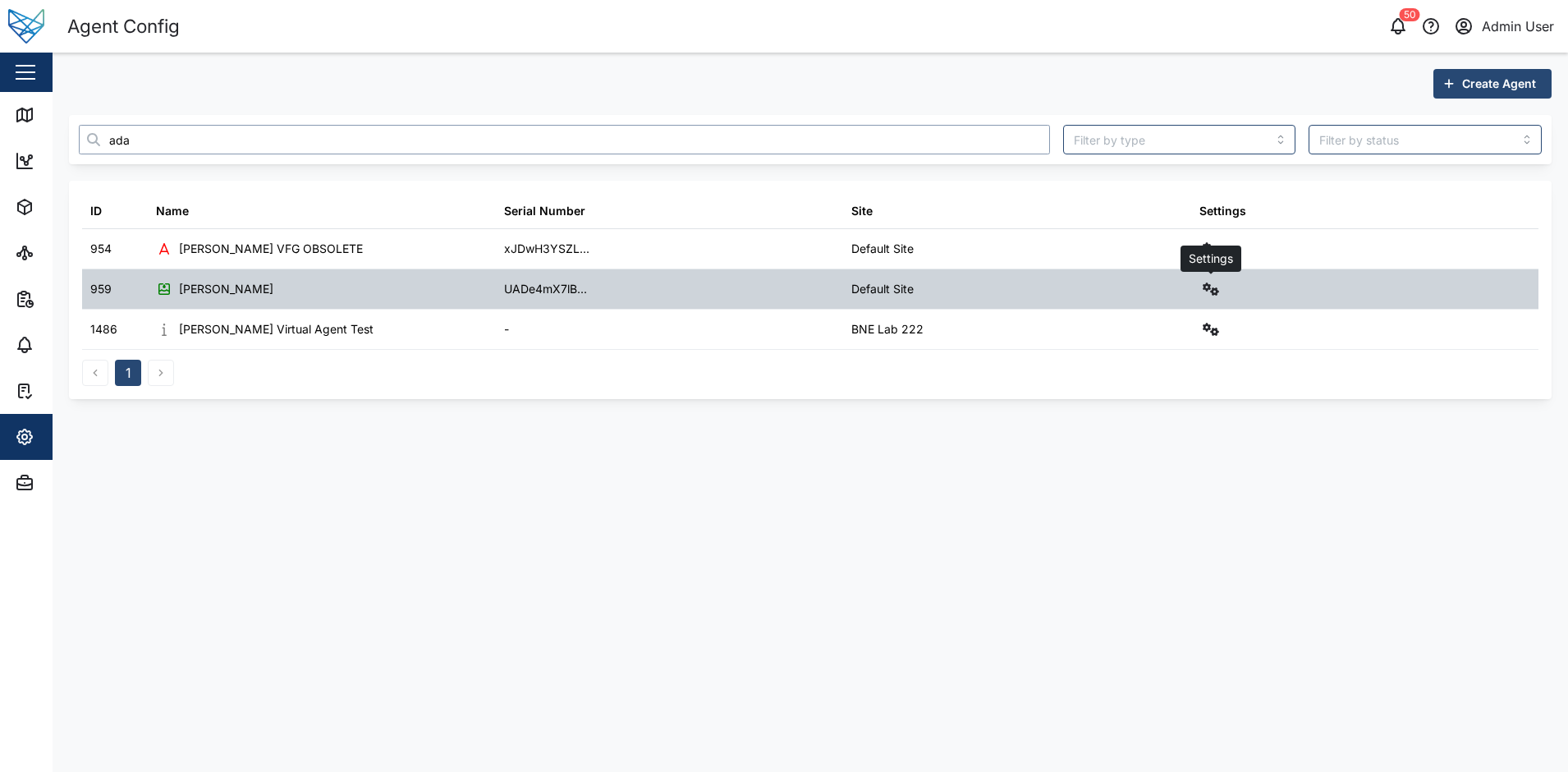
type input "ada"
click at [1217, 292] on icon "button" at bounding box center [1211, 289] width 17 height 13
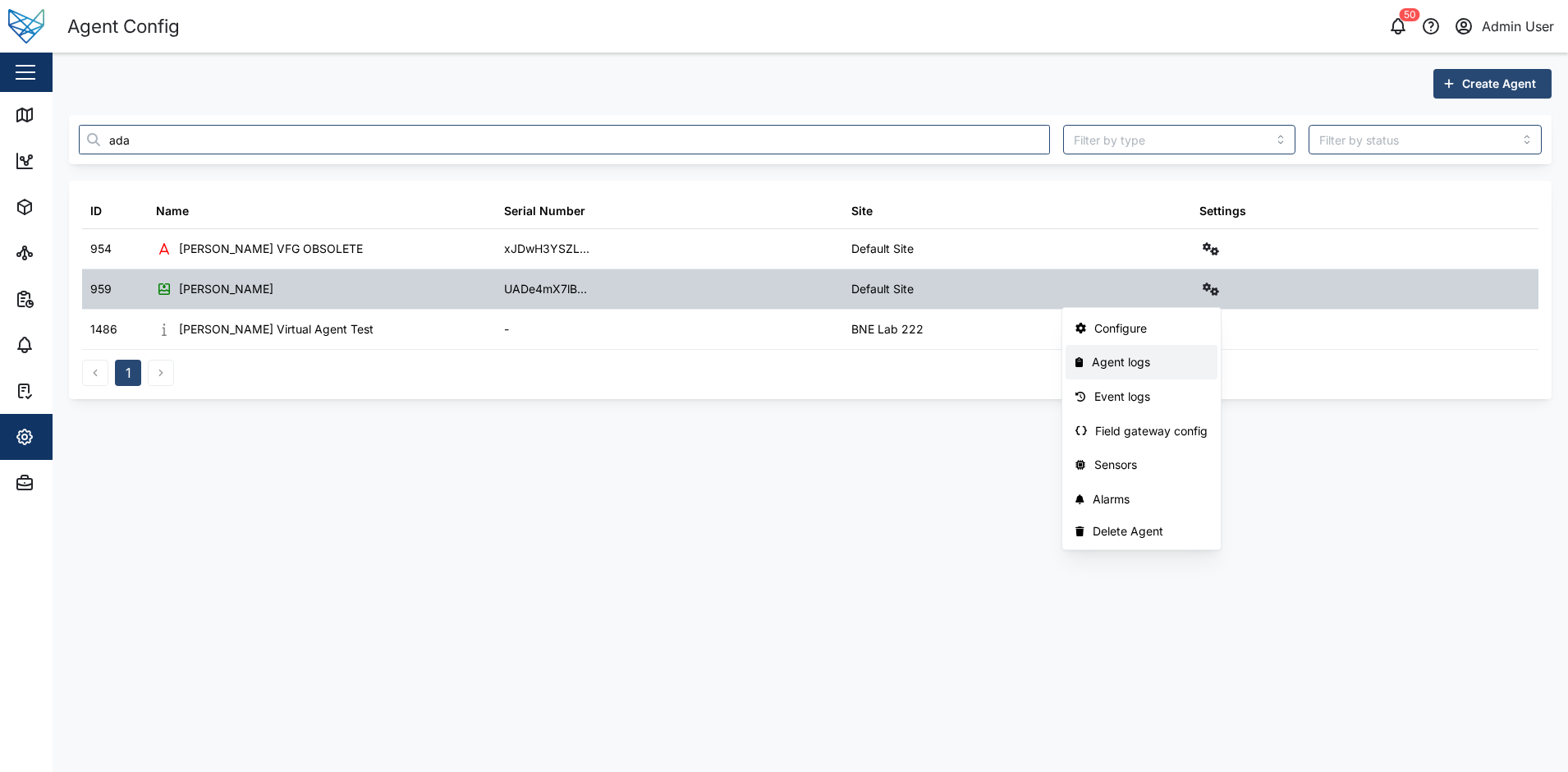
click at [1130, 360] on div "Agent logs" at bounding box center [1150, 362] width 117 height 18
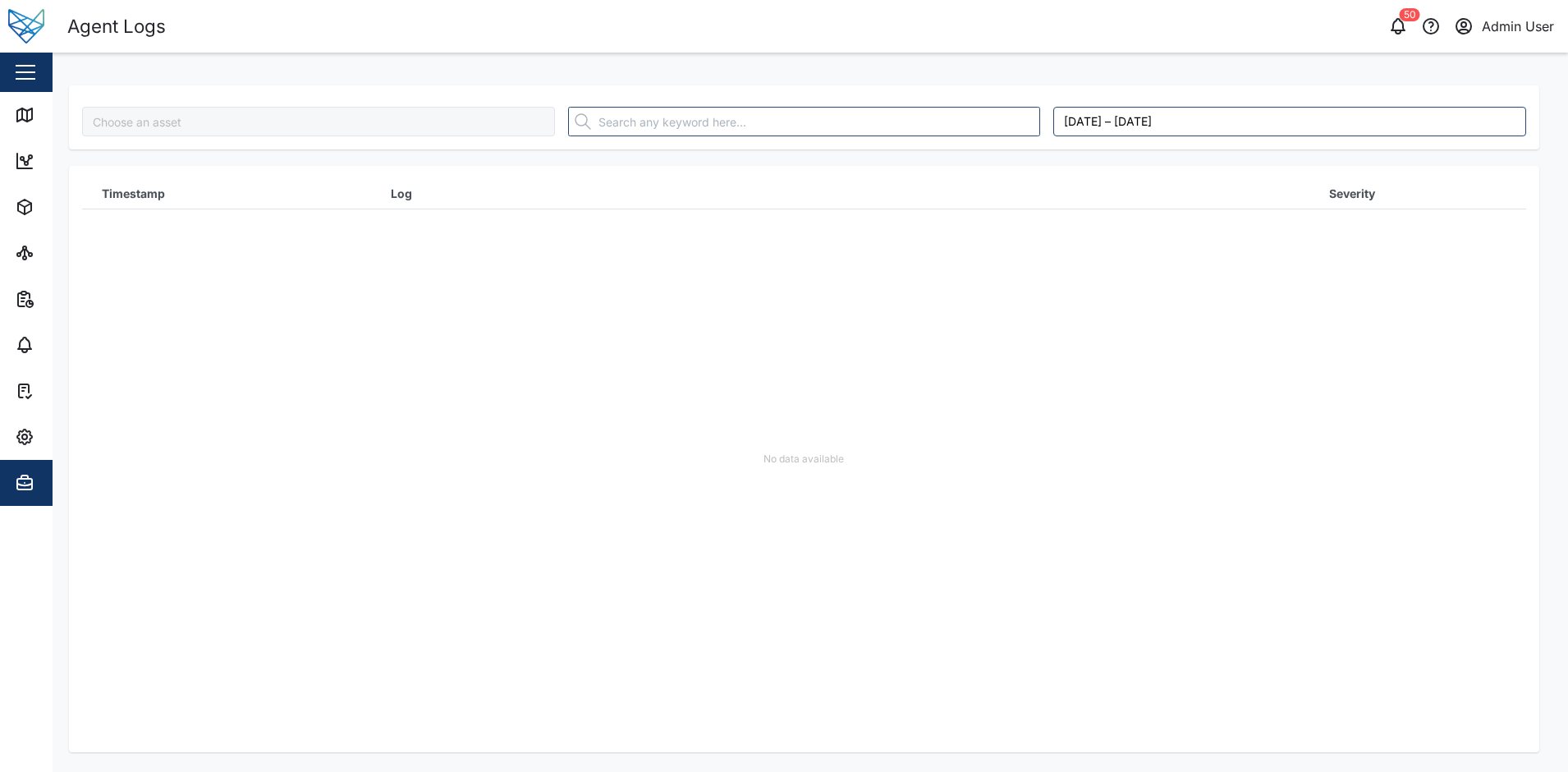
type input "[PERSON_NAME]"
click at [812, 302] on div "No data available" at bounding box center [803, 459] width 1444 height 587
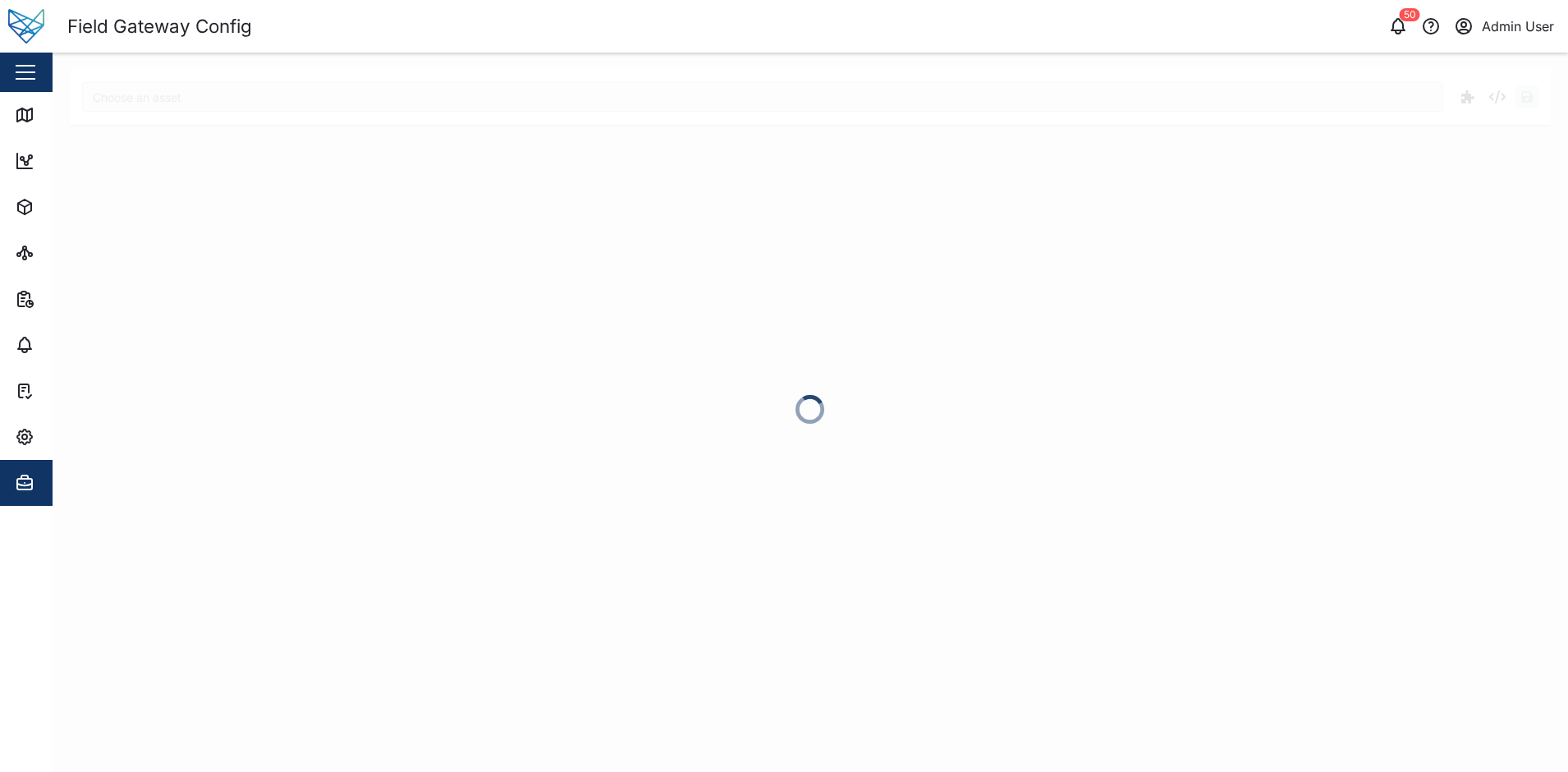
type input "[PERSON_NAME]"
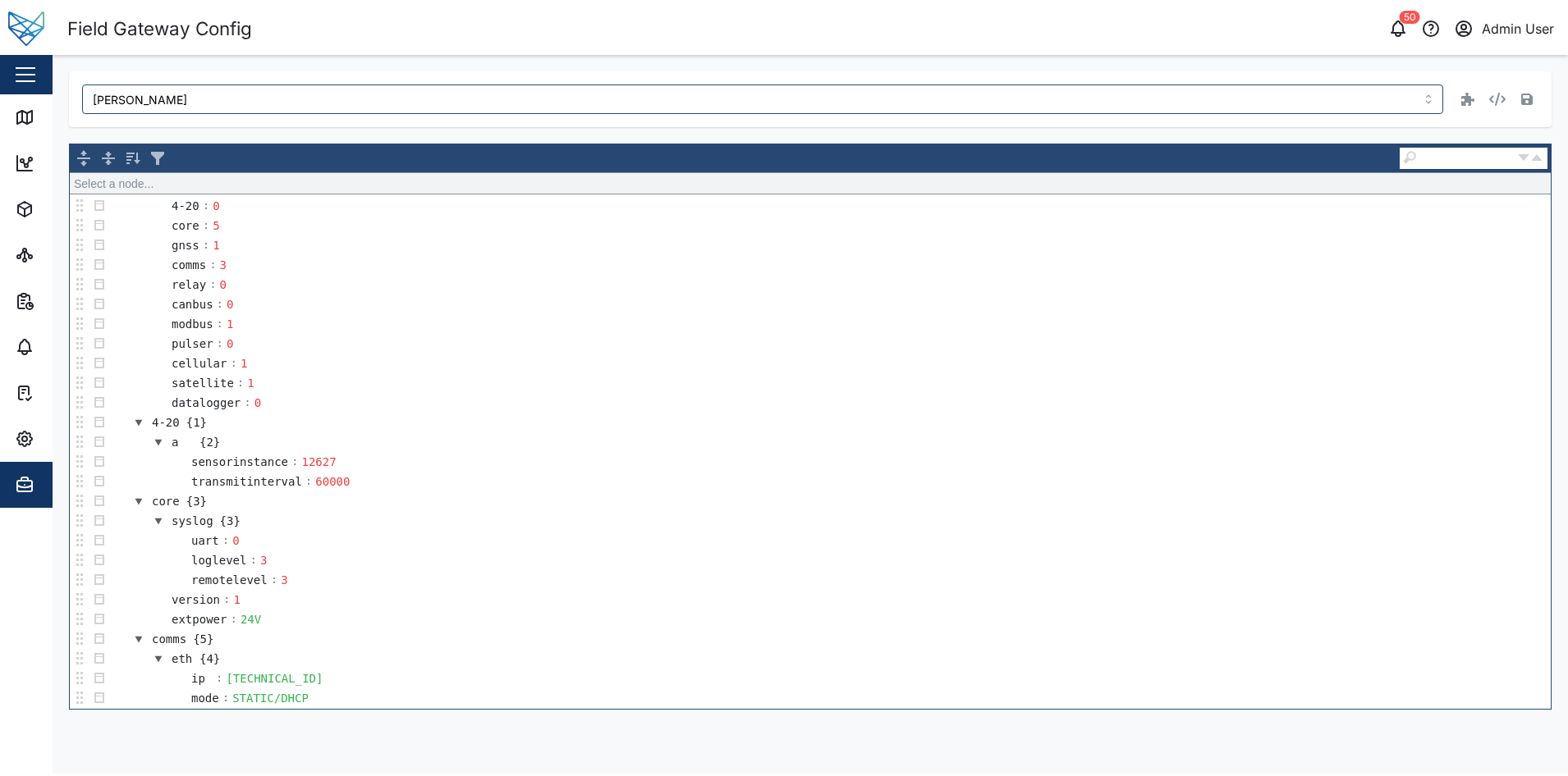
scroll to position [82, 0]
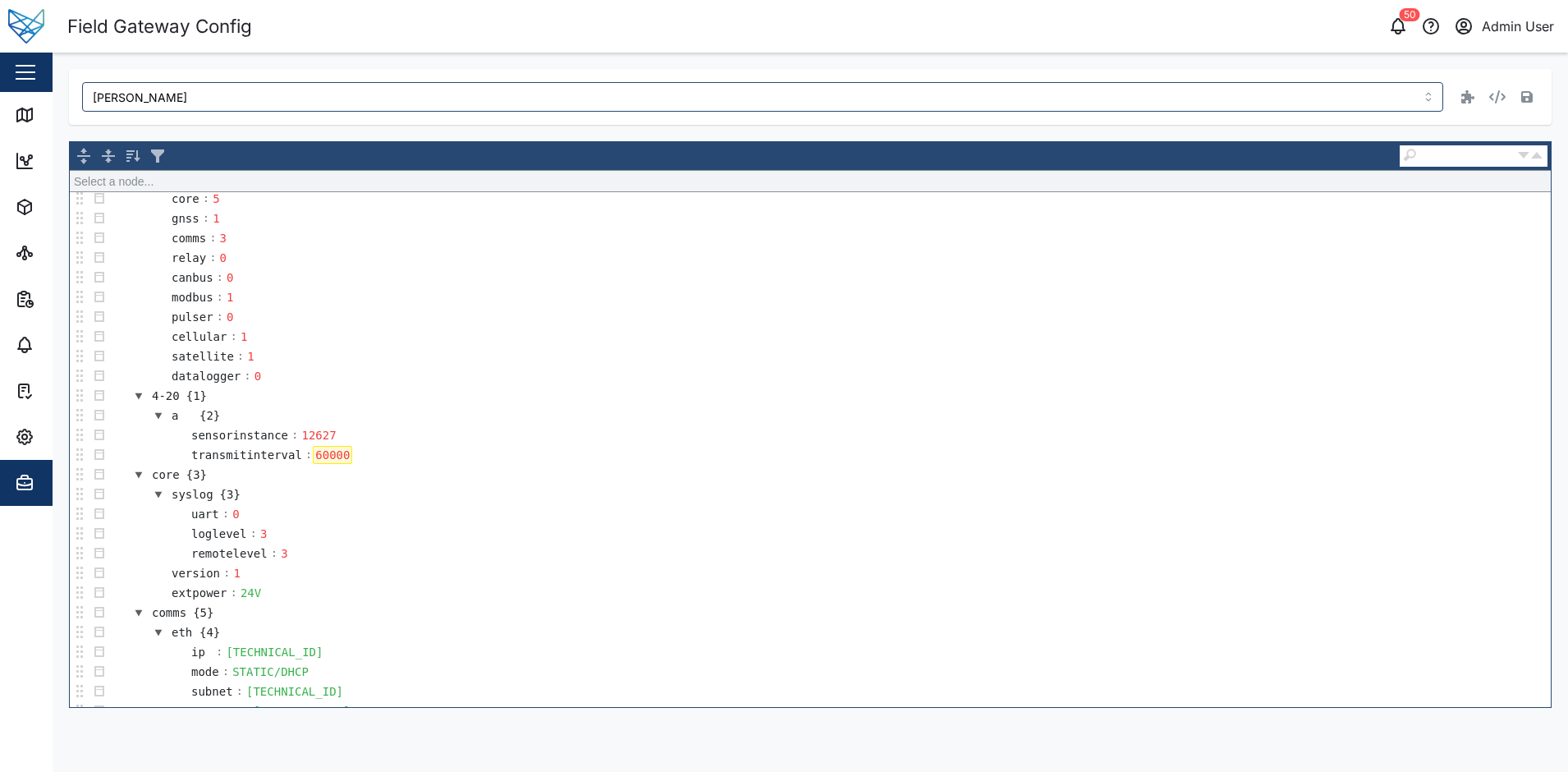
click at [327, 459] on div "60000" at bounding box center [332, 455] width 40 height 18
click at [1490, 102] on icon "button" at bounding box center [1497, 97] width 17 height 13
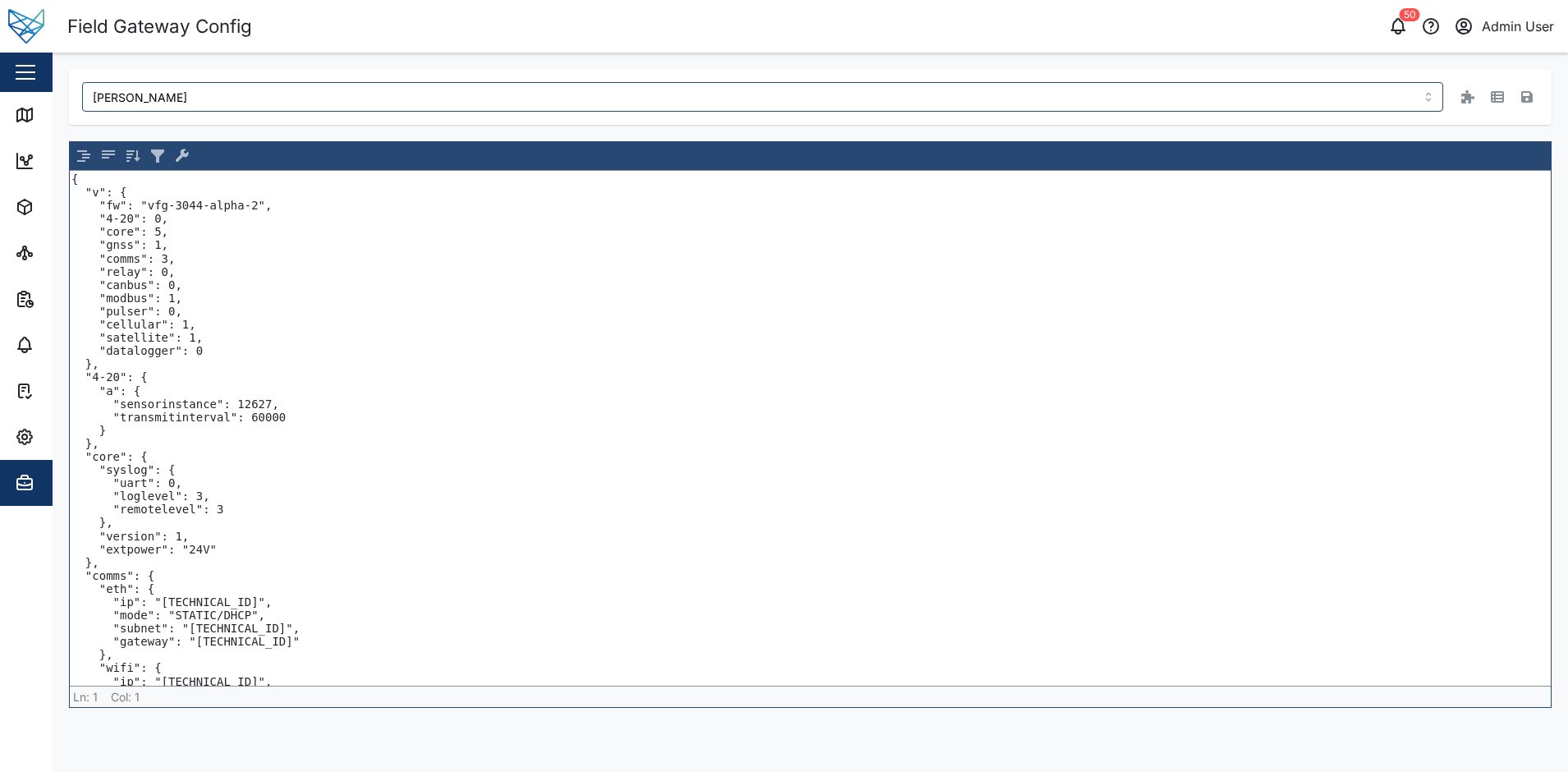
click at [263, 430] on textarea "{ "v": { "fw": "vfg-3044-alpha-2", "4-20": 0, "core": 5, "gnss": 1, "comms": 3,…" at bounding box center [809, 428] width 1481 height 515
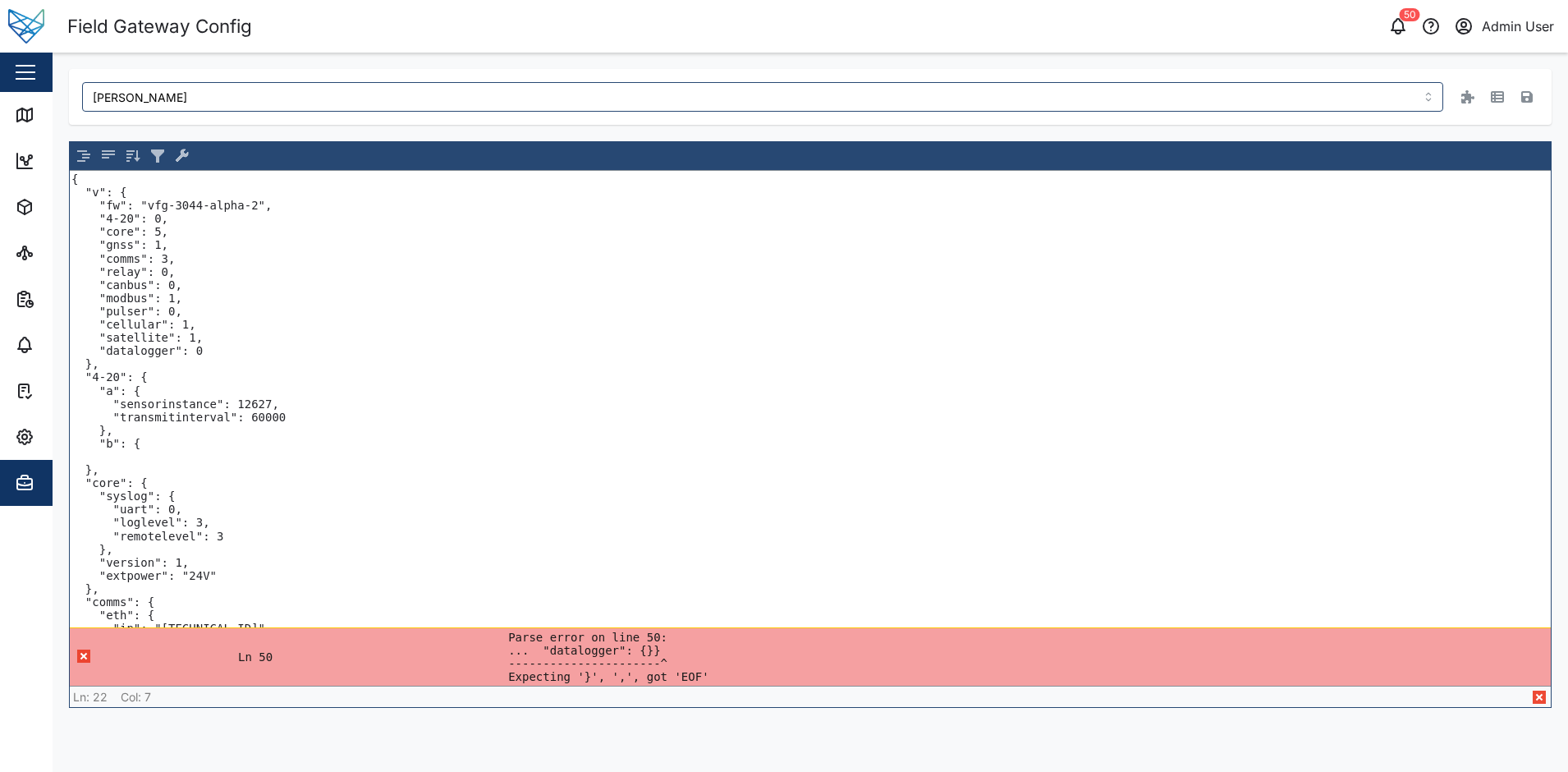
paste textarea "13289"
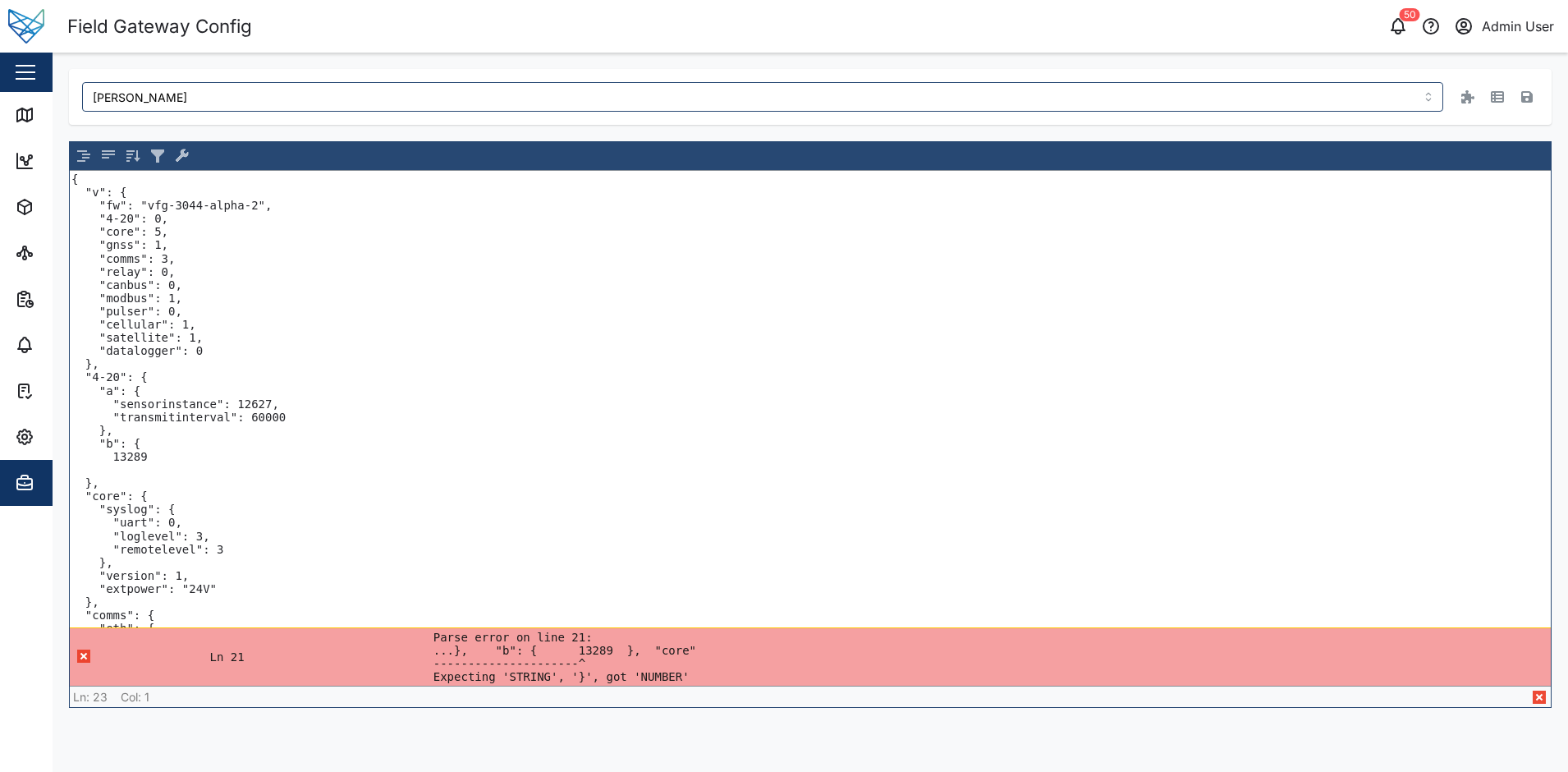
paste textarea ""sensorinstance": 12627, "transmitinterval": 60000"
paste textarea "3289"
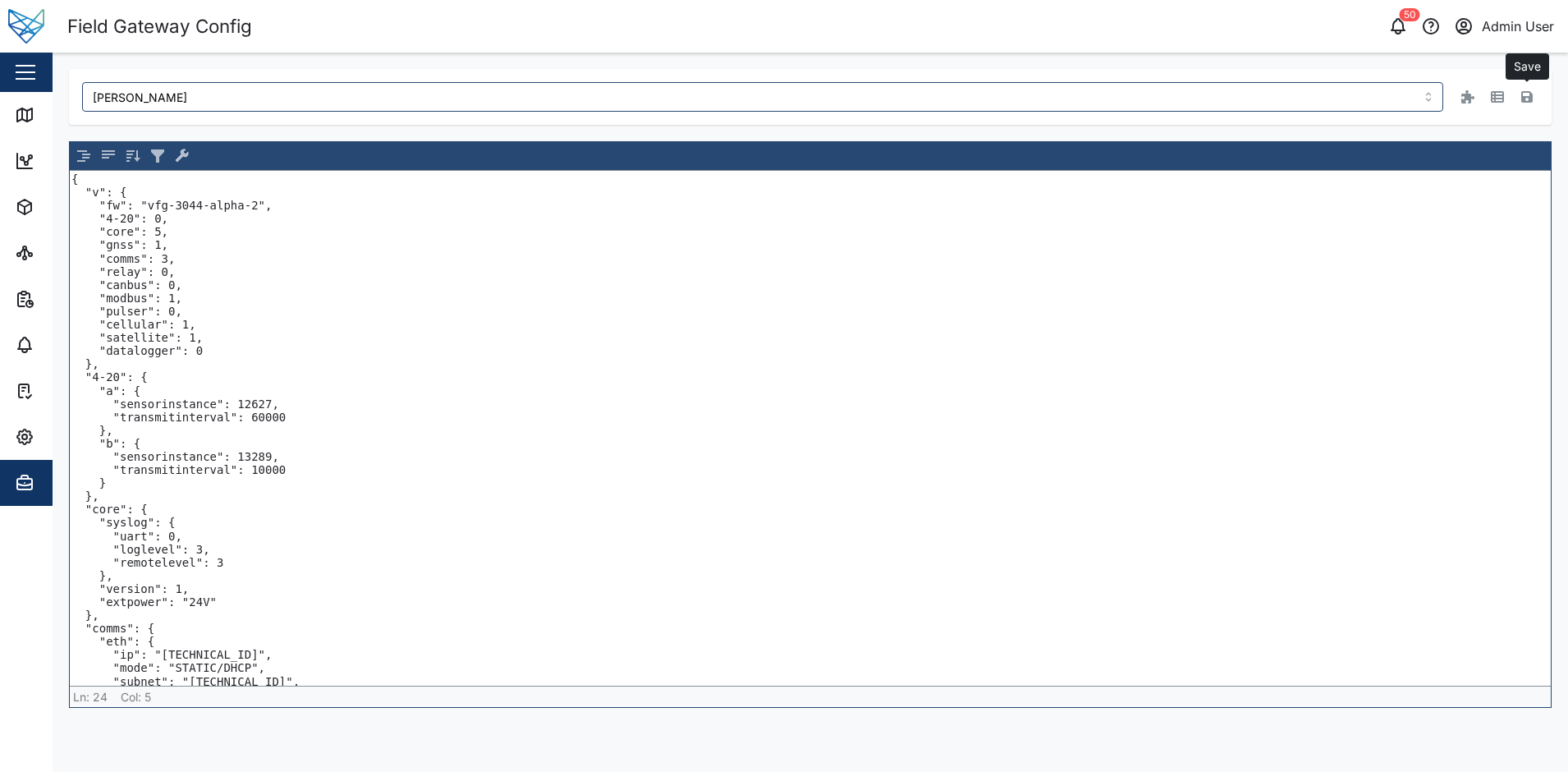
type textarea "{ "v": { "fw": "vfg-3044-alpha-2", "4-20": 0, "core": 5, "gnss": 1, "comms": 3,…"
click at [1526, 96] on icon "button" at bounding box center [1527, 97] width 11 height 13
